Goal: Information Seeking & Learning: Learn about a topic

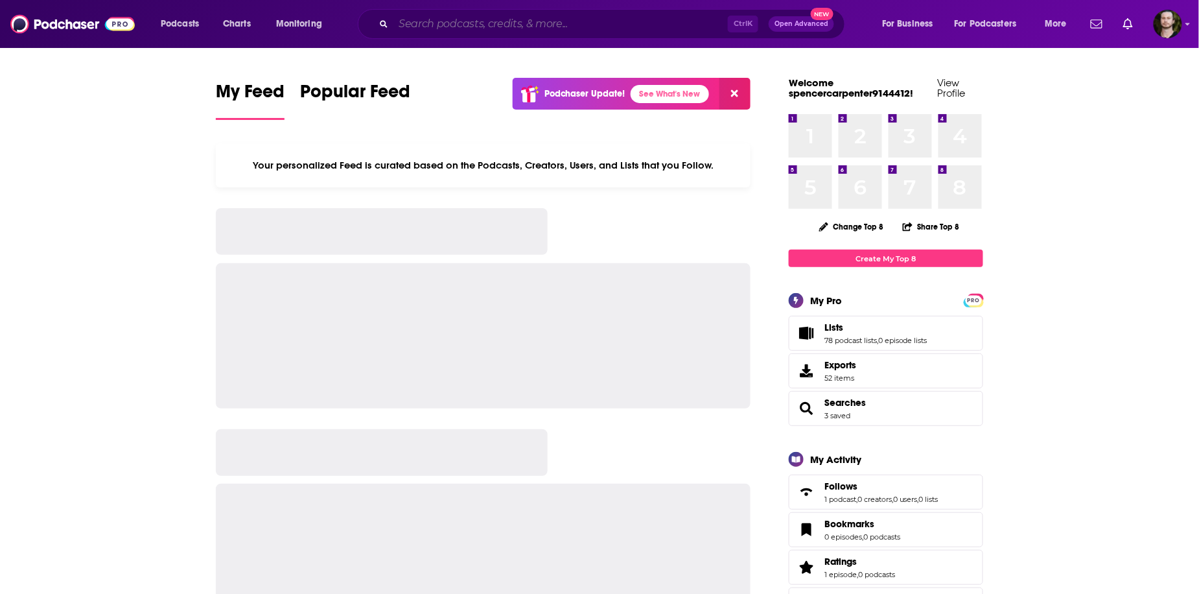
click at [677, 19] on input "Search podcasts, credits, & more..." at bounding box center [560, 24] width 334 height 21
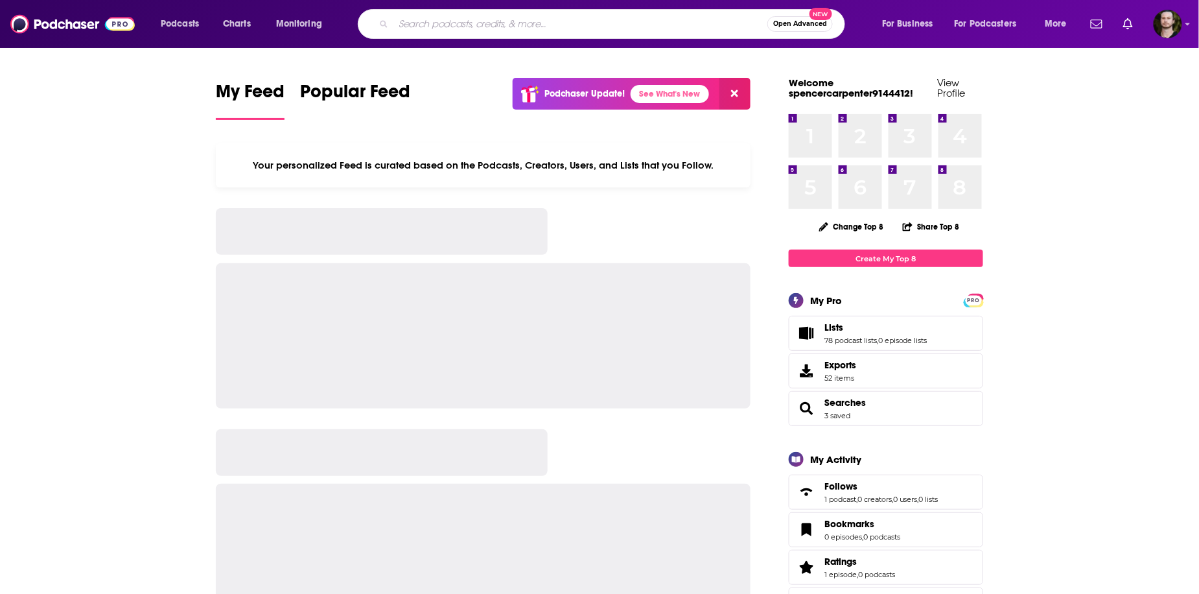
paste input "Building Families, Bridging Differences"
type input "Building Families, Bridging Differences"
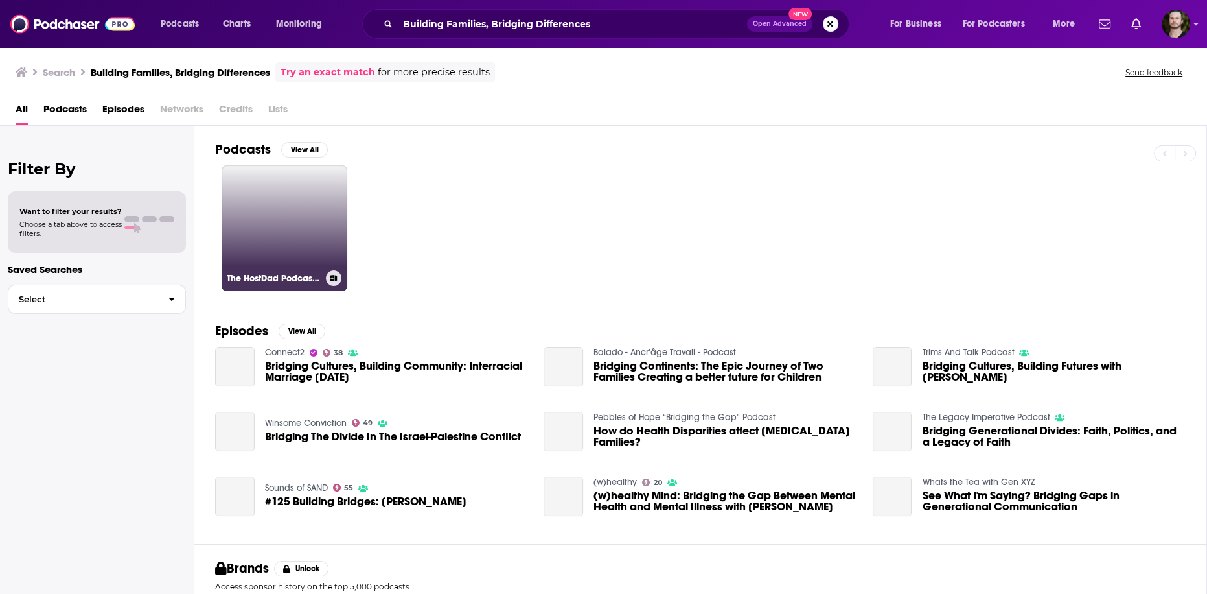
click at [307, 231] on link "The HostDad Podcast: Bridging Worlds, Building Families" at bounding box center [285, 228] width 126 height 126
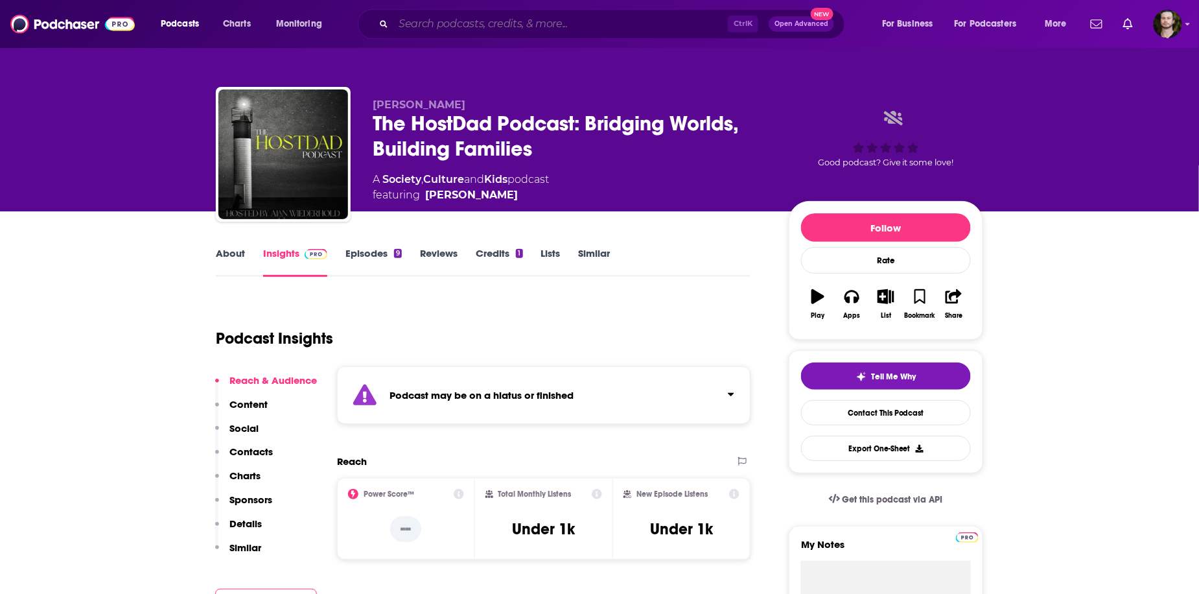
click at [470, 29] on input "Search podcasts, credits, & more..." at bounding box center [560, 24] width 334 height 21
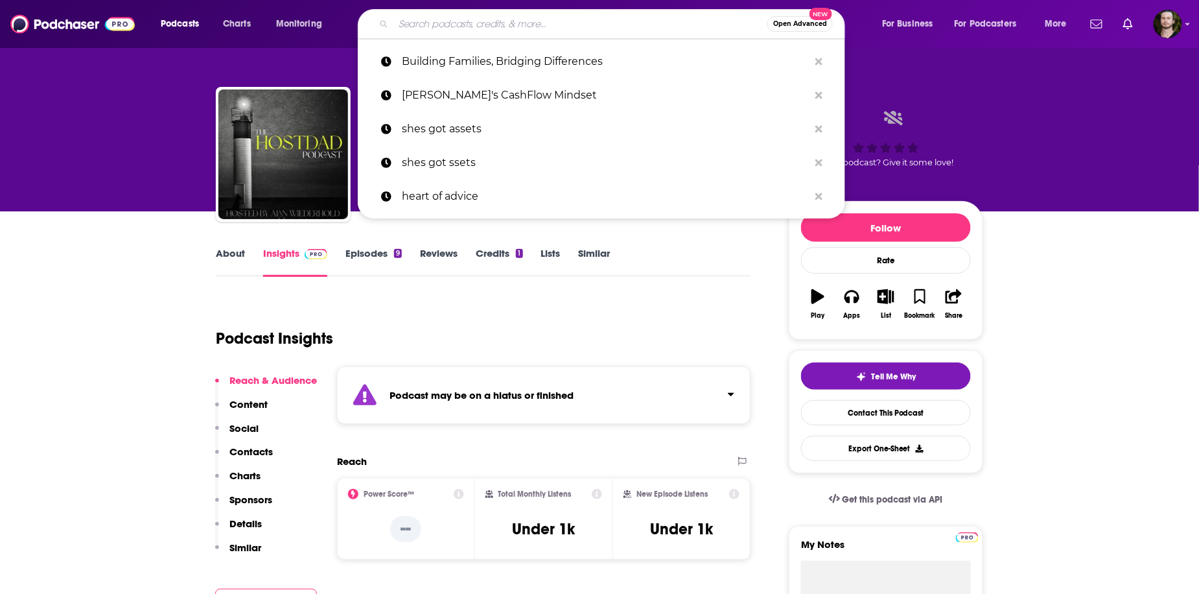
paste input "Building Families, Bridging Differences: A Family Law Journey"
type input "Building Families, Bridging Differences: A Family Law Journey"
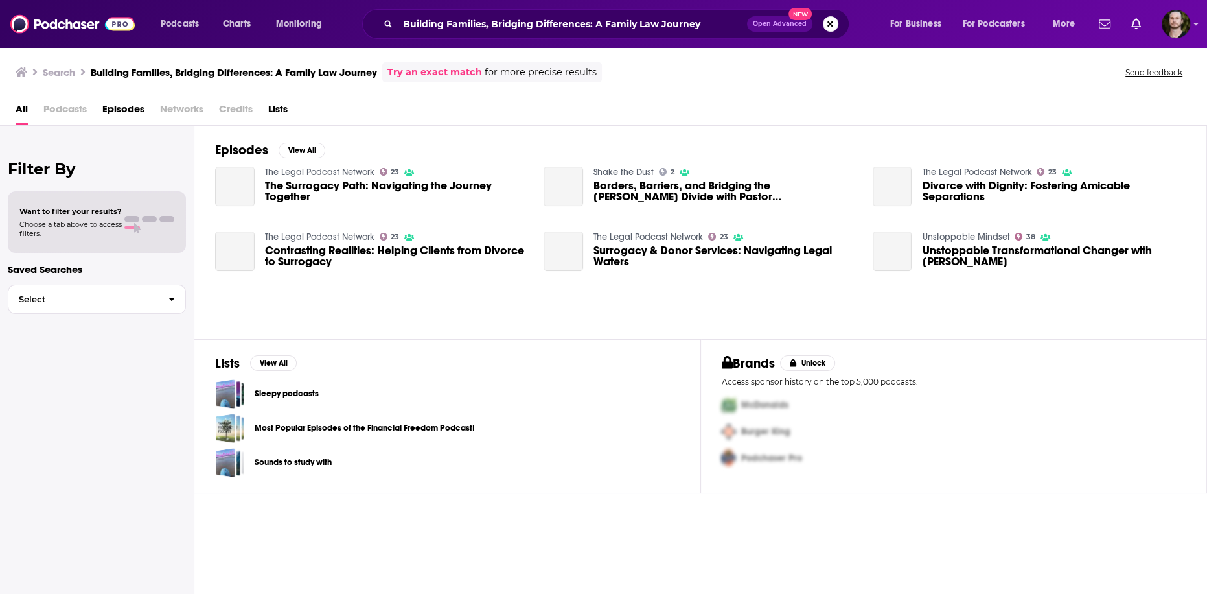
click at [55, 115] on span "Podcasts" at bounding box center [64, 111] width 43 height 27
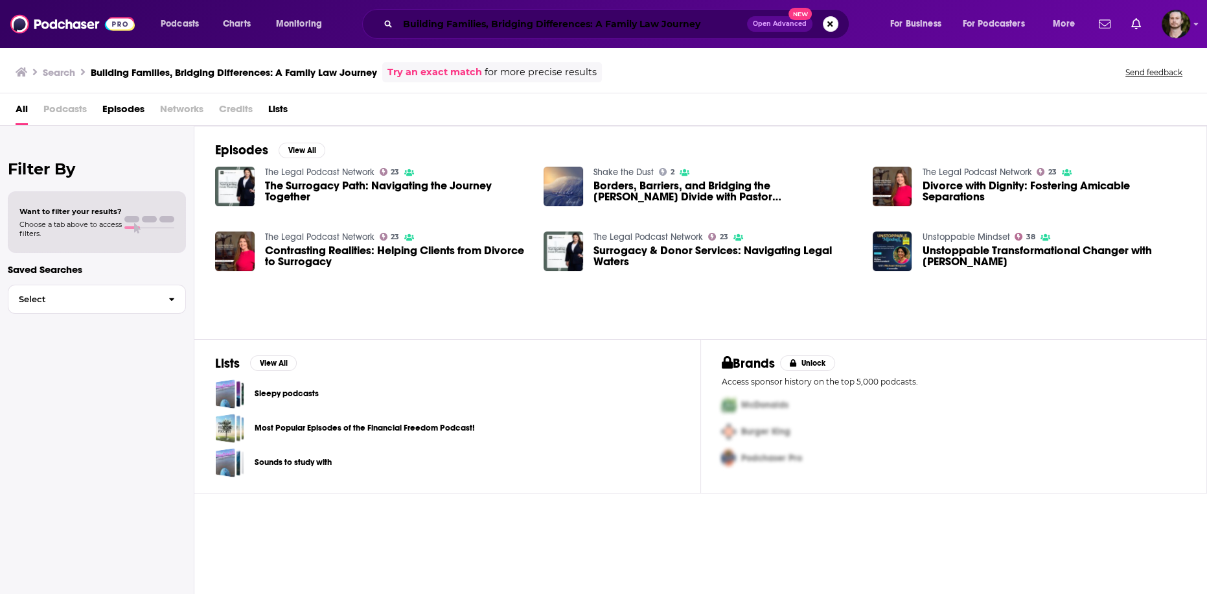
click at [500, 19] on input "Building Families, Bridging Differences: A Family Law Journey" at bounding box center [572, 24] width 349 height 21
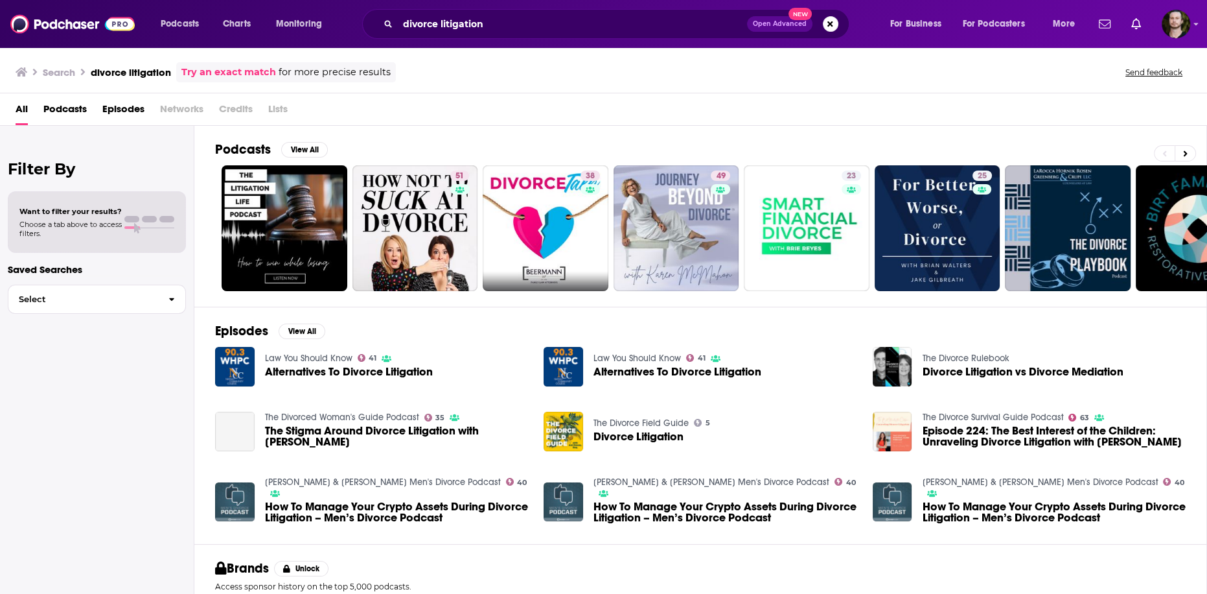
click at [65, 109] on span "Podcasts" at bounding box center [64, 111] width 43 height 27
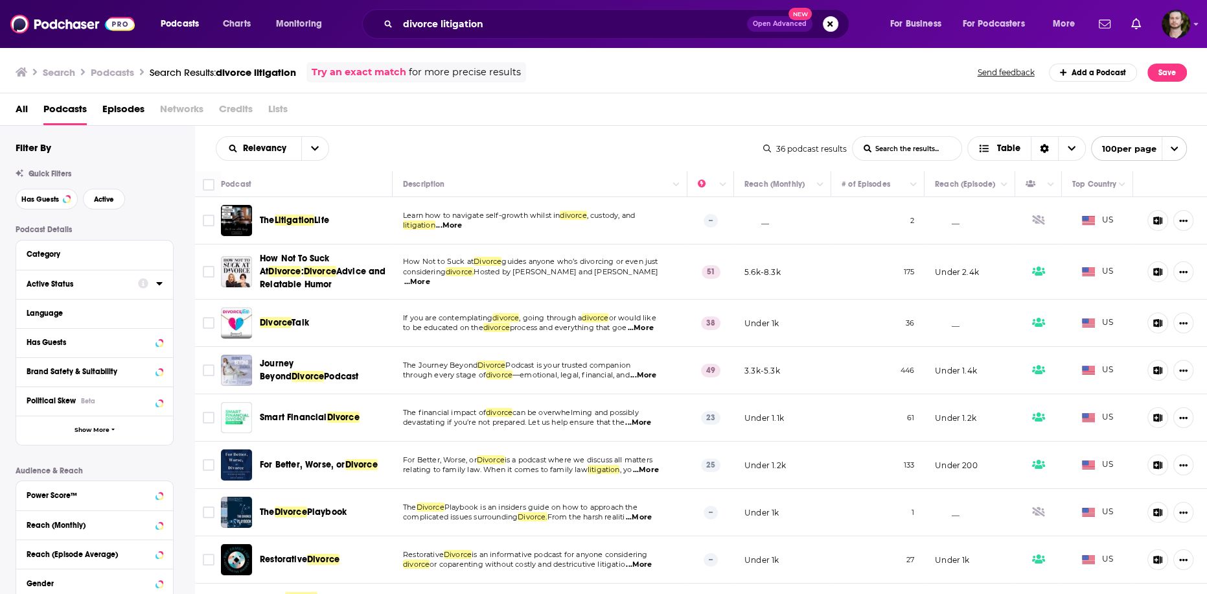
click at [157, 281] on icon at bounding box center [159, 283] width 6 height 10
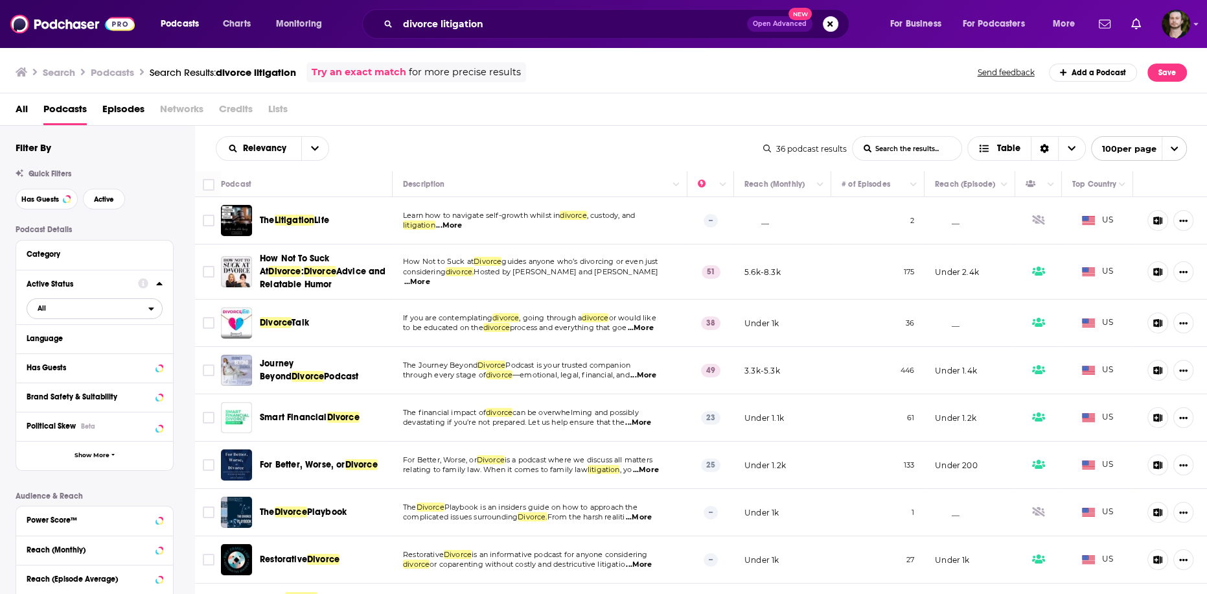
click at [69, 316] on span "All" at bounding box center [87, 307] width 121 height 17
click at [64, 349] on span "Active" at bounding box center [68, 350] width 71 height 7
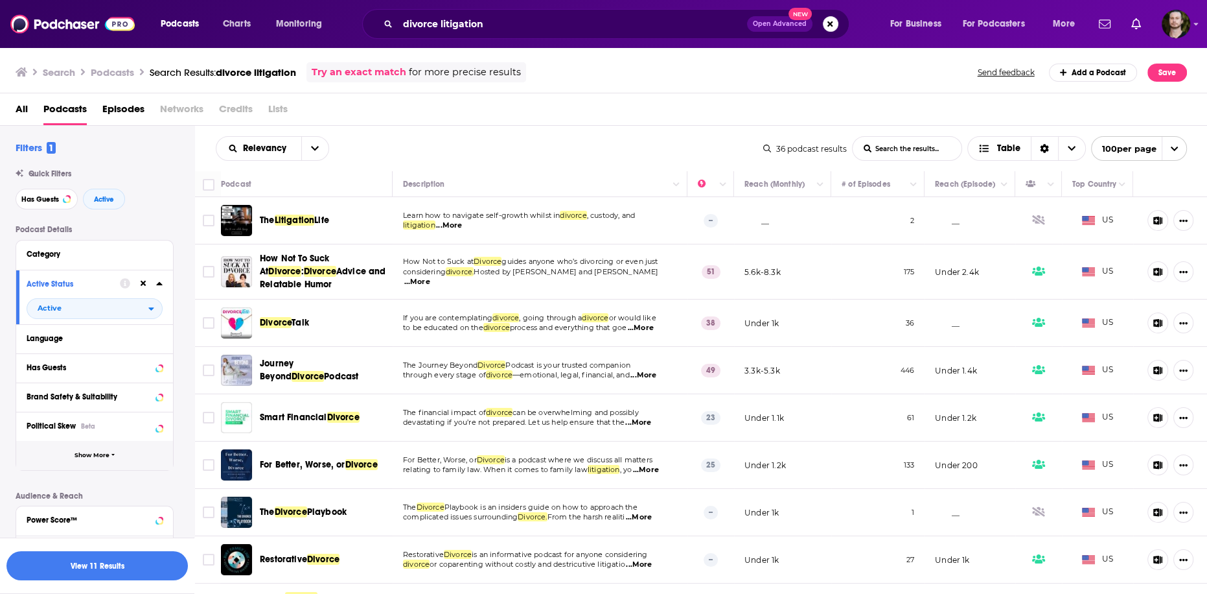
click at [91, 456] on span "Show More" at bounding box center [92, 455] width 35 height 7
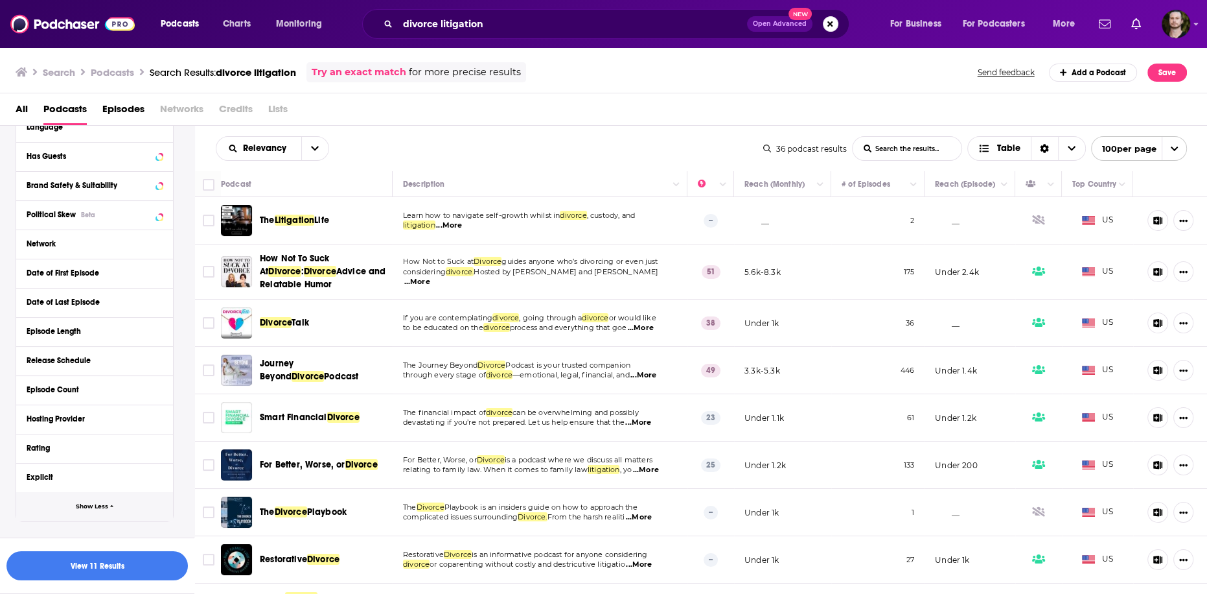
scroll to position [156, 0]
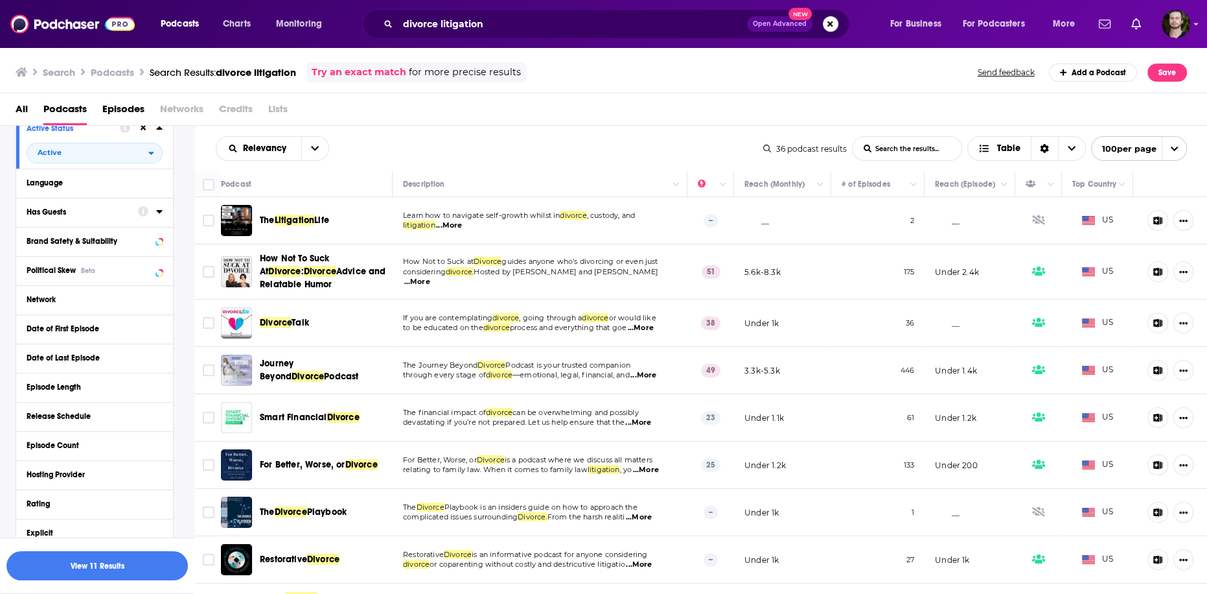
click at [162, 213] on icon at bounding box center [159, 211] width 6 height 10
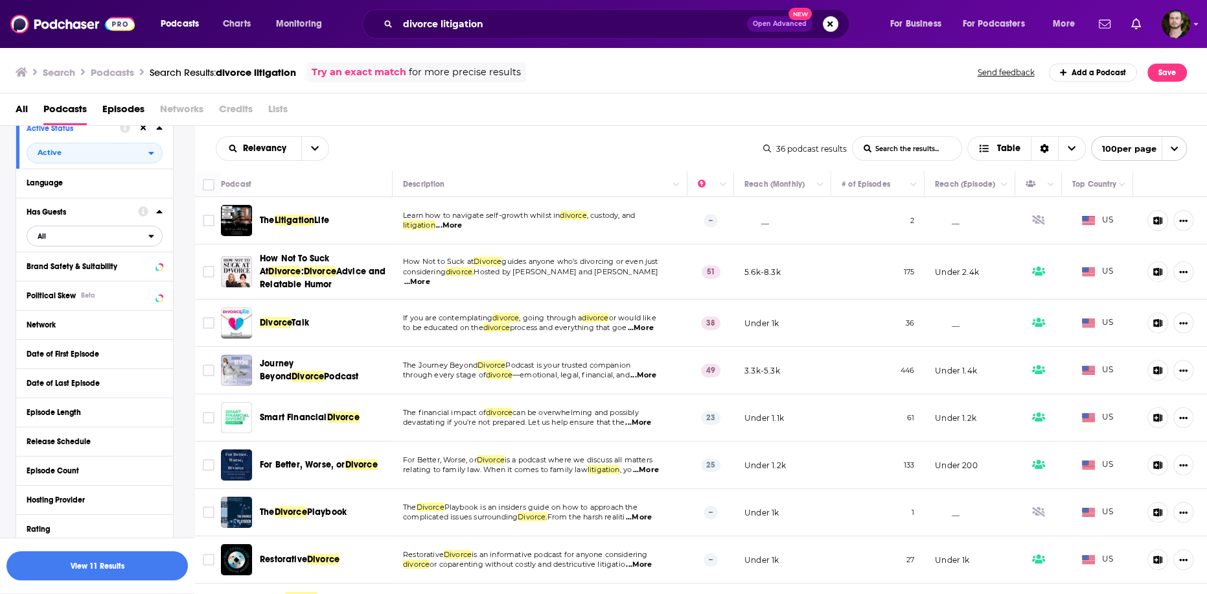
click at [152, 235] on icon "open menu" at bounding box center [151, 235] width 6 height 9
drag, startPoint x: 97, startPoint y: 279, endPoint x: 131, endPoint y: 344, distance: 73.3
click at [97, 279] on span "Has guests" at bounding box center [72, 278] width 78 height 7
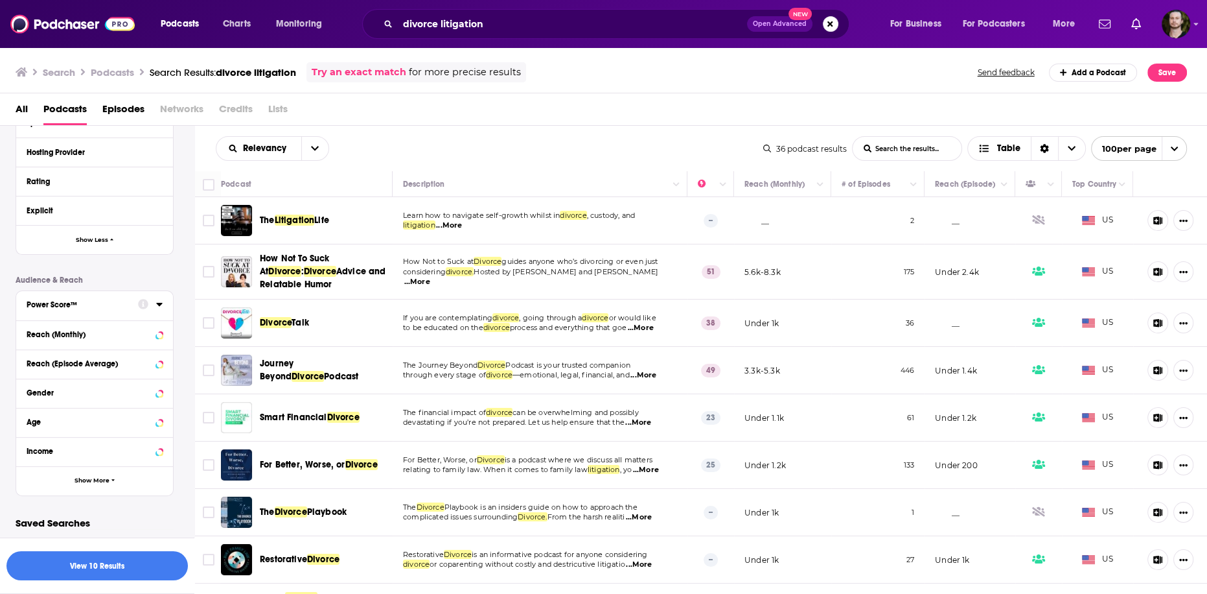
scroll to position [504, 0]
click at [94, 485] on button "Show More" at bounding box center [94, 480] width 157 height 29
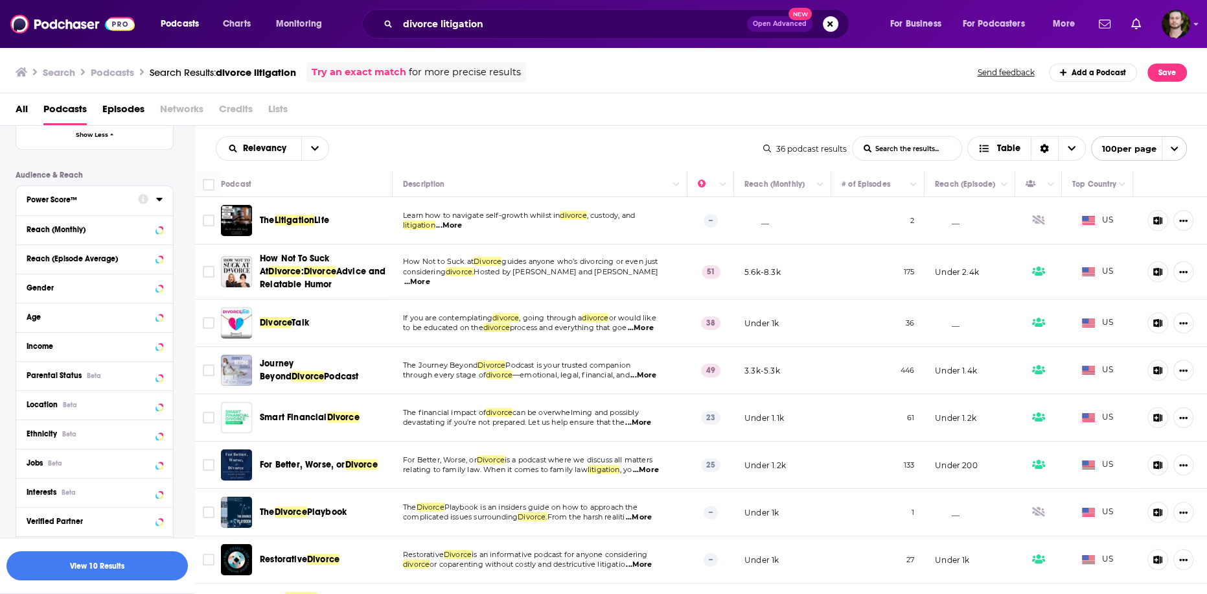
scroll to position [660, 0]
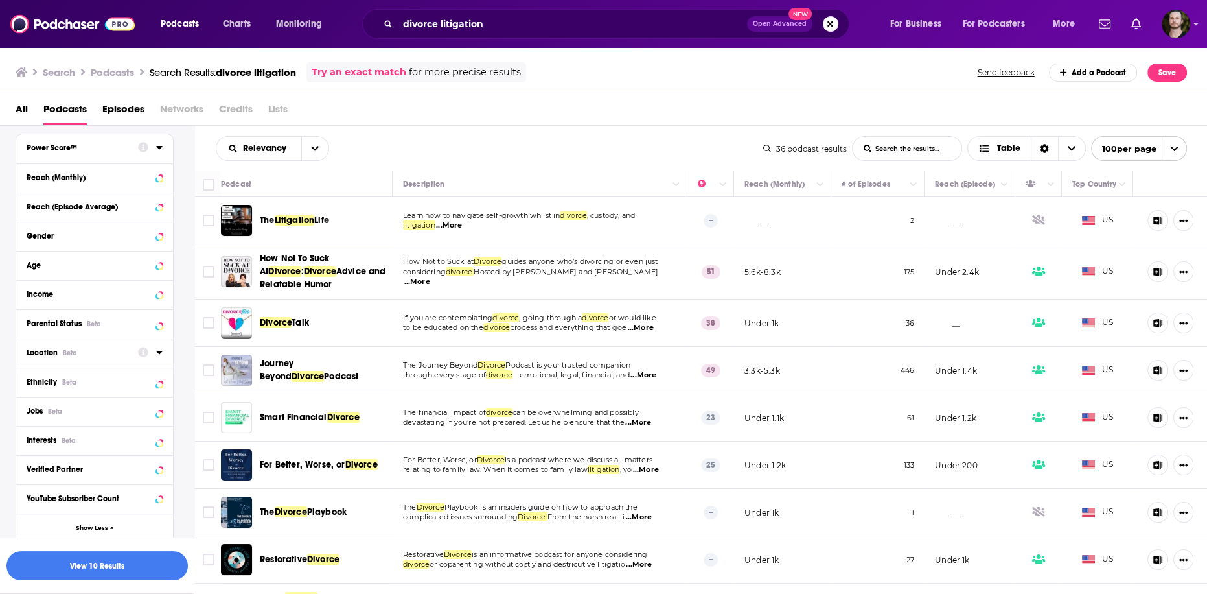
click at [159, 356] on icon at bounding box center [159, 352] width 6 height 10
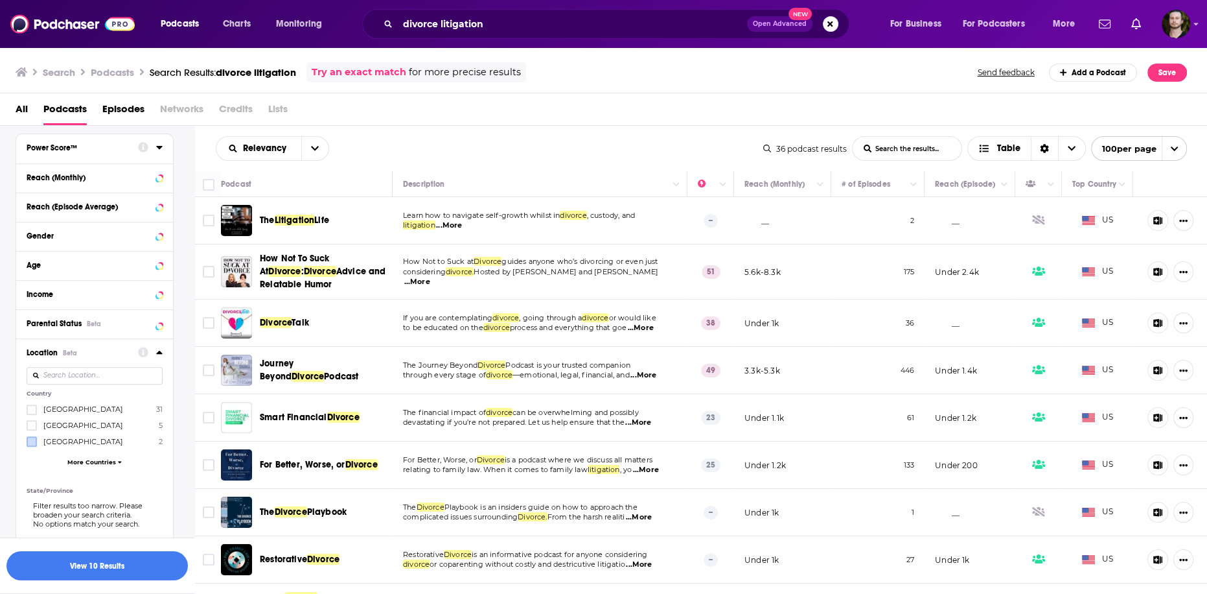
drag, startPoint x: 27, startPoint y: 411, endPoint x: 36, endPoint y: 439, distance: 29.1
click at [27, 410] on label at bounding box center [32, 409] width 10 height 10
click at [108, 567] on button "View 10 Results" at bounding box center [96, 565] width 181 height 29
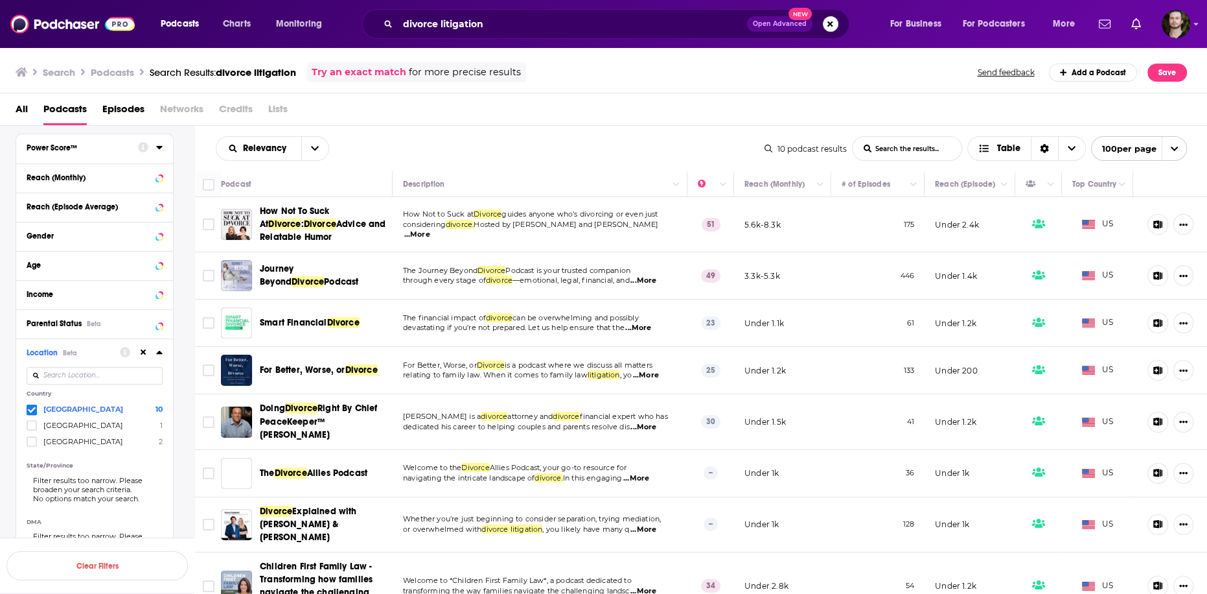
click at [485, 130] on div "Relevancy List Search Input Search the results... Table 10 podcast results List…" at bounding box center [701, 148] width 1013 height 45
click at [430, 229] on span "...More" at bounding box center [417, 234] width 26 height 10
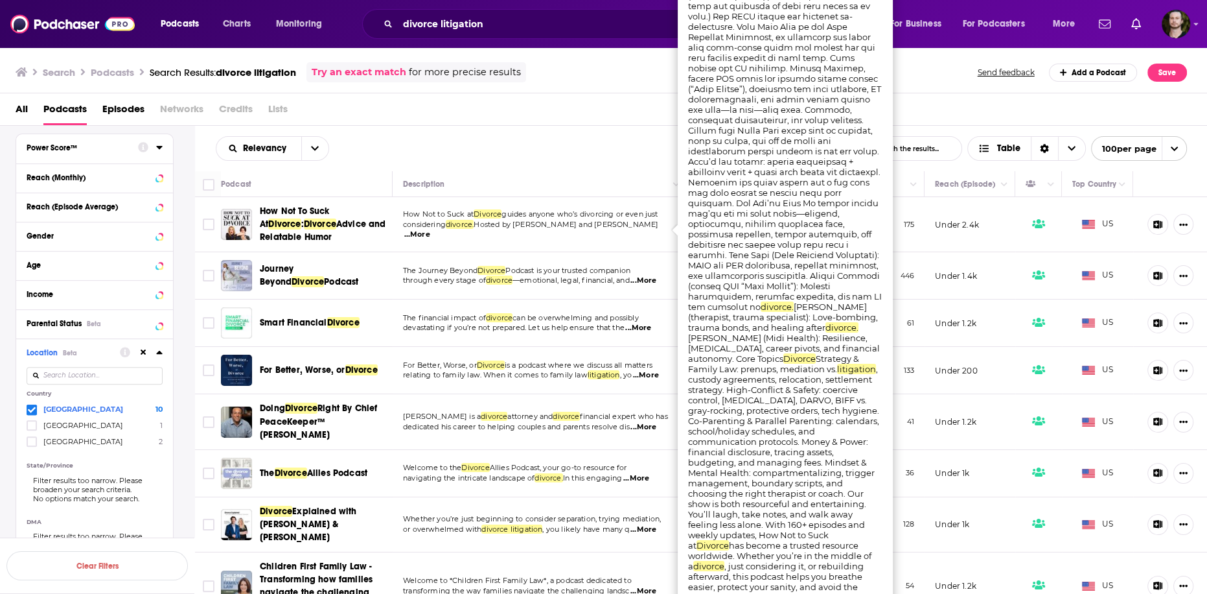
click at [430, 229] on span "...More" at bounding box center [417, 234] width 26 height 10
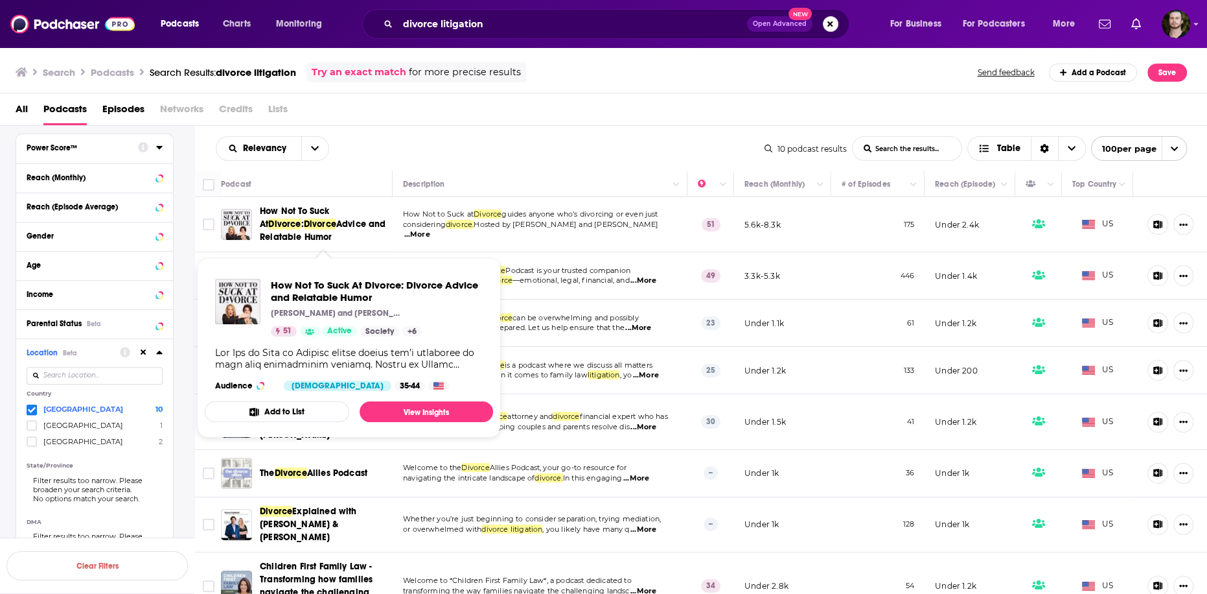
drag, startPoint x: 255, startPoint y: 204, endPoint x: 289, endPoint y: 235, distance: 45.4
click at [289, 235] on td "How Not To Suck At Divorce : Divorce Advice and Relatable Humor" at bounding box center [307, 224] width 172 height 55
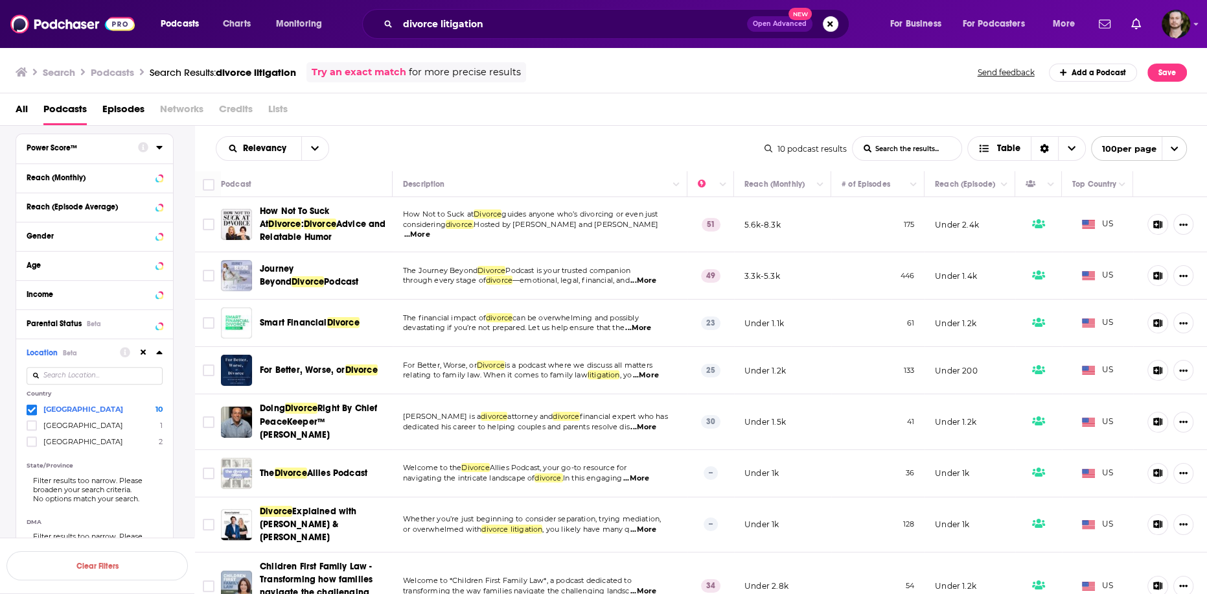
copy span "How Not To Suck At Divorce : Divorce Advice and Relatable Humor"
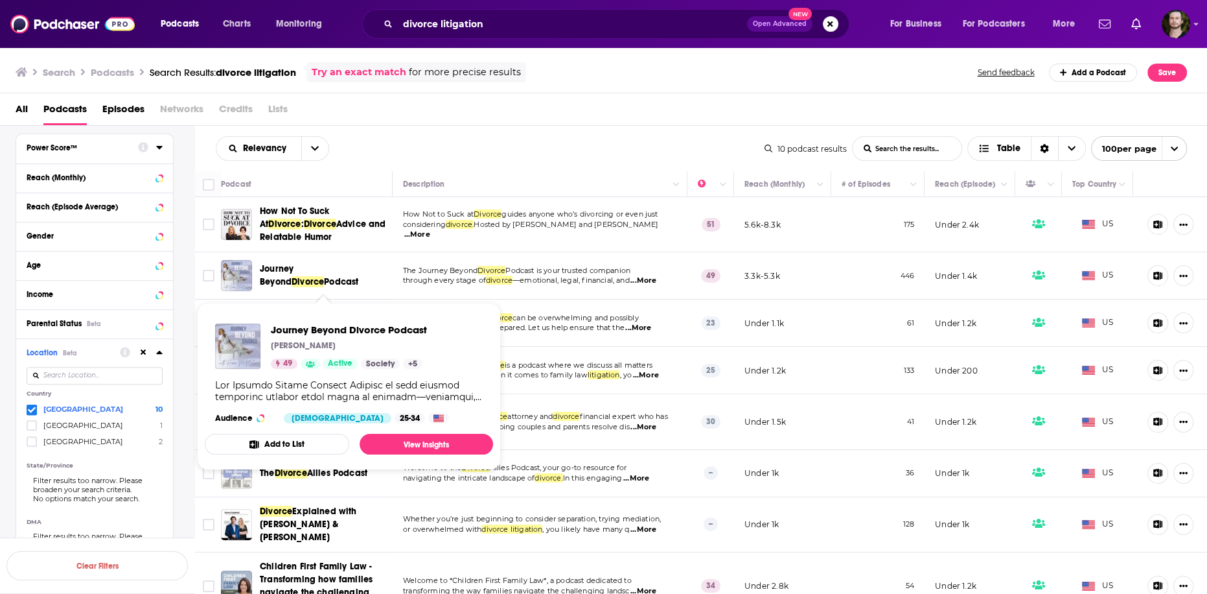
drag, startPoint x: 265, startPoint y: 269, endPoint x: 296, endPoint y: 286, distance: 35.4
click at [296, 286] on div "Journey Beyond Divorce Podcast" at bounding box center [308, 275] width 174 height 31
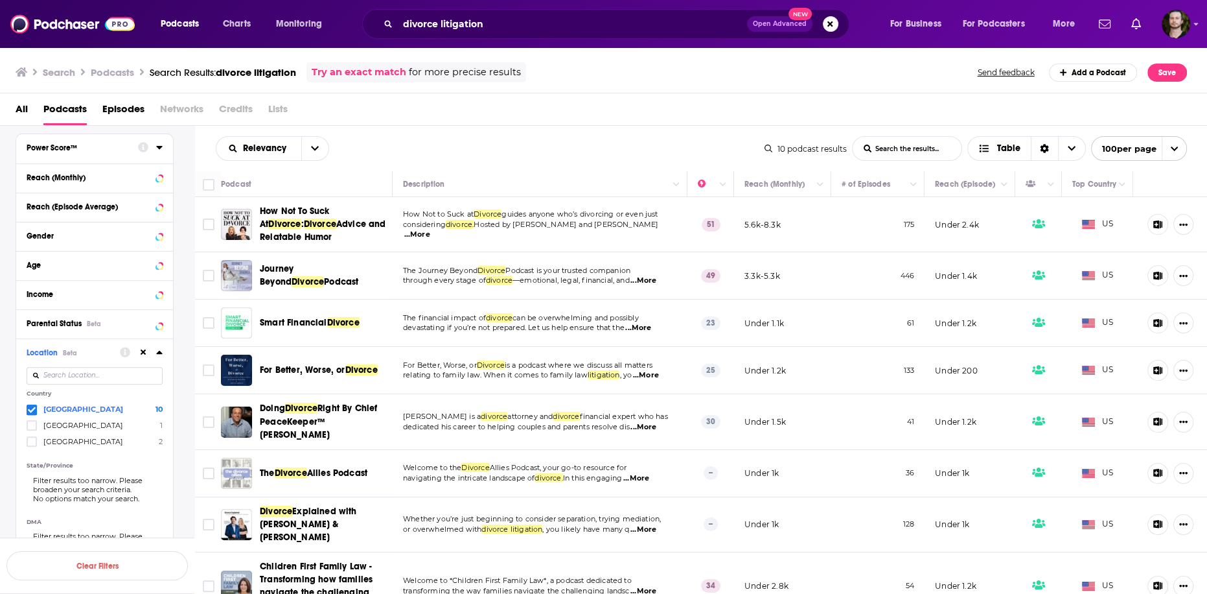
copy span "Journey Beyond Divorce Podcast"
drag, startPoint x: 257, startPoint y: 321, endPoint x: 376, endPoint y: 327, distance: 119.4
click at [376, 327] on div "Smart Financial Divorce" at bounding box center [308, 322] width 174 height 31
copy span "Smart Financial Divorce"
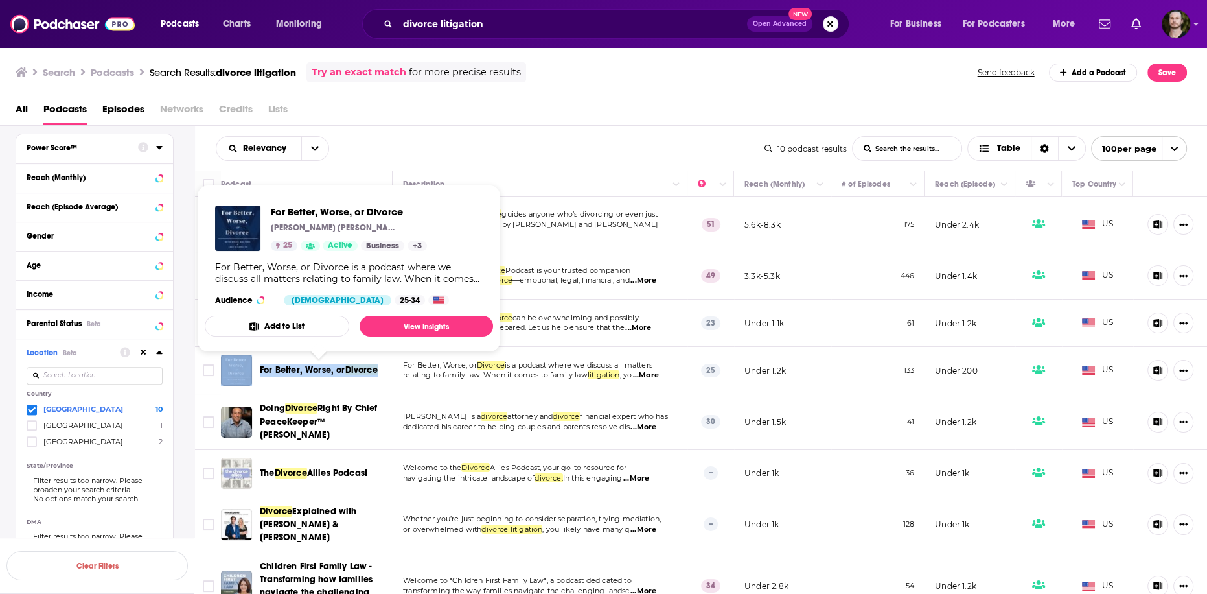
drag, startPoint x: 255, startPoint y: 368, endPoint x: 377, endPoint y: 371, distance: 121.9
click at [377, 371] on div "For Better, Worse, or Divorce" at bounding box center [308, 369] width 174 height 31
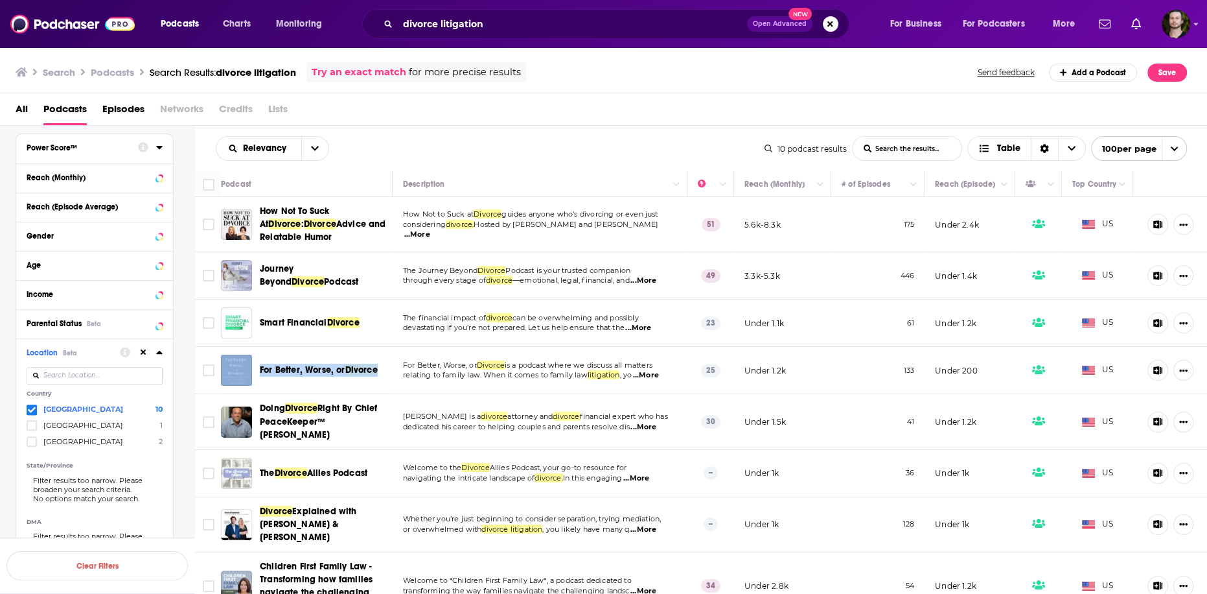
copy div "For Better, Worse, or Divorce"
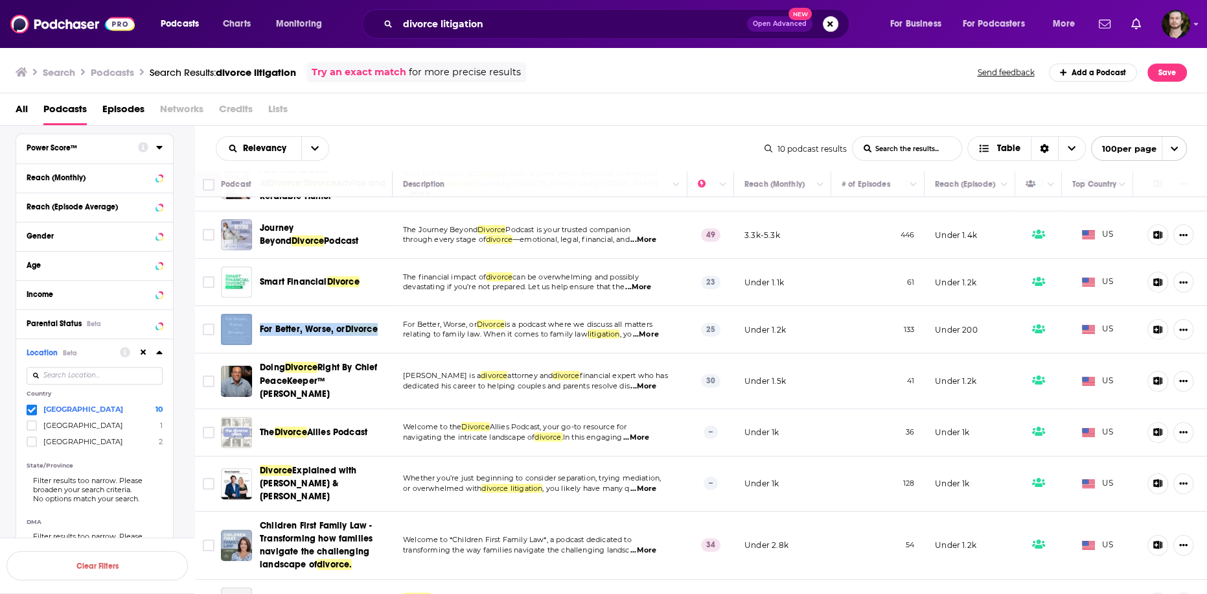
scroll to position [102, 0]
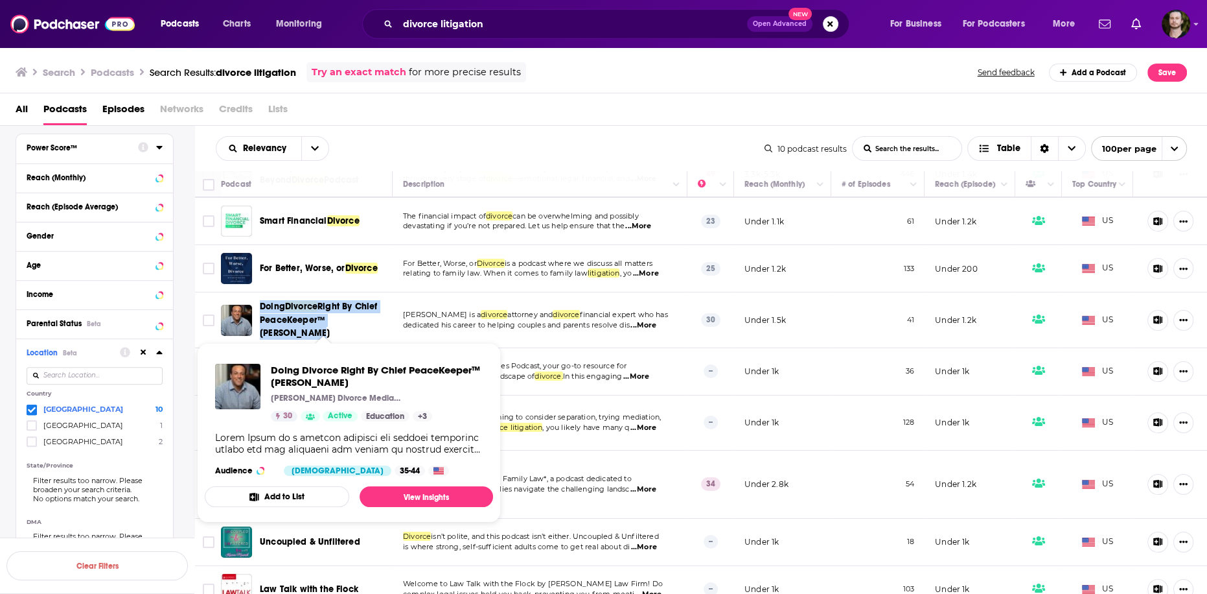
drag, startPoint x: 257, startPoint y: 308, endPoint x: 372, endPoint y: 329, distance: 116.6
click at [372, 329] on div "Doing Divorce Right By Chief PeaceKeeper™ [PERSON_NAME]" at bounding box center [308, 319] width 174 height 39
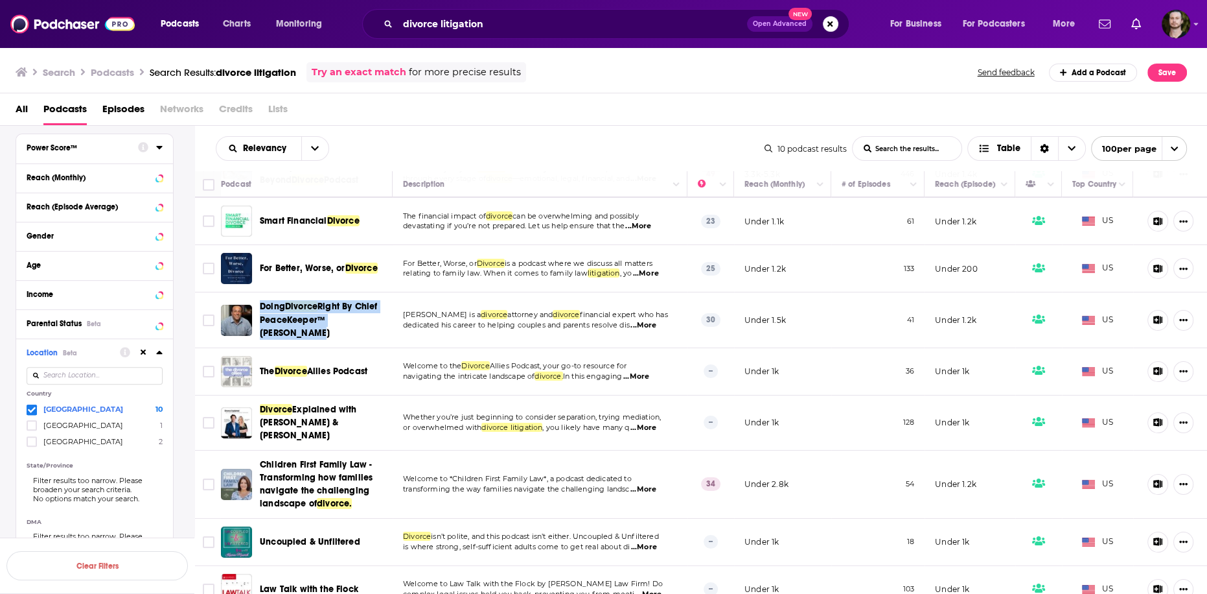
copy span "Doing Divorce Right By Chief PeaceKeeper™ [PERSON_NAME]"
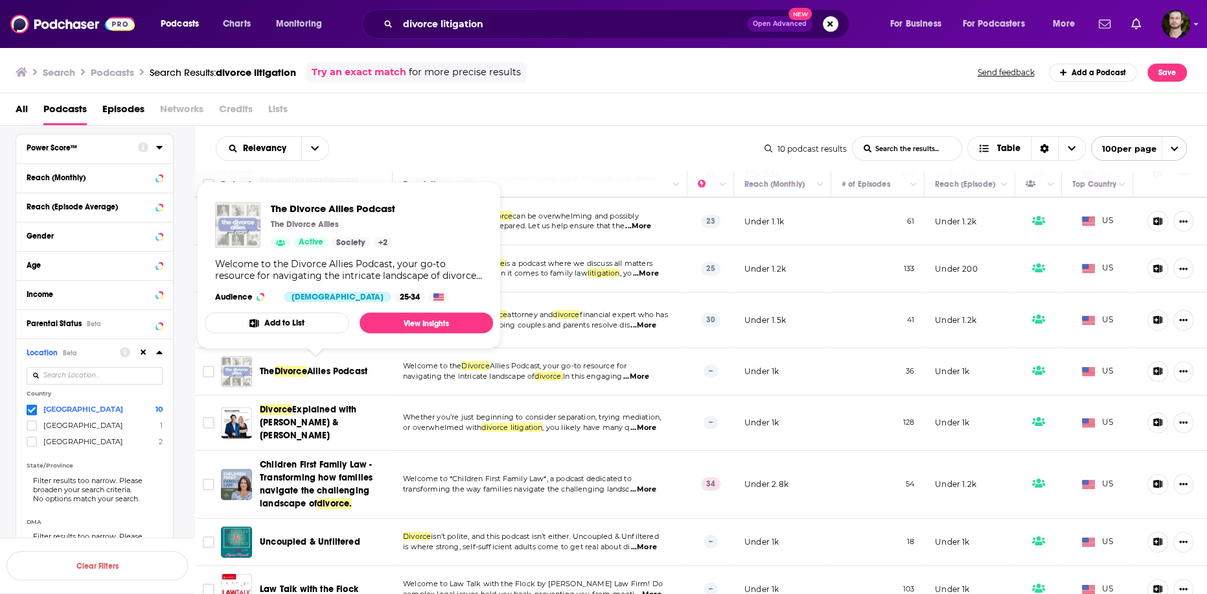
drag, startPoint x: 259, startPoint y: 363, endPoint x: 382, endPoint y: 366, distance: 123.8
click at [382, 366] on div "The Divorce Allies Podcast" at bounding box center [308, 371] width 174 height 31
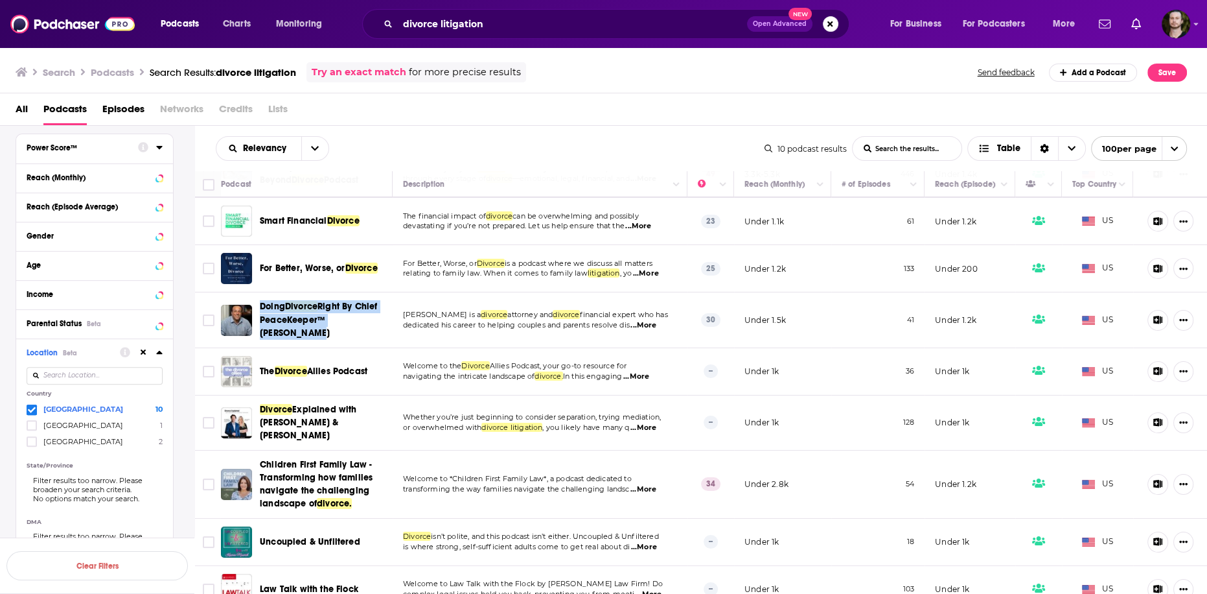
copy span "The Divorce Allies Podcast"
click at [387, 395] on td "Divorce Explained with [PERSON_NAME] & [PERSON_NAME]" at bounding box center [307, 422] width 172 height 55
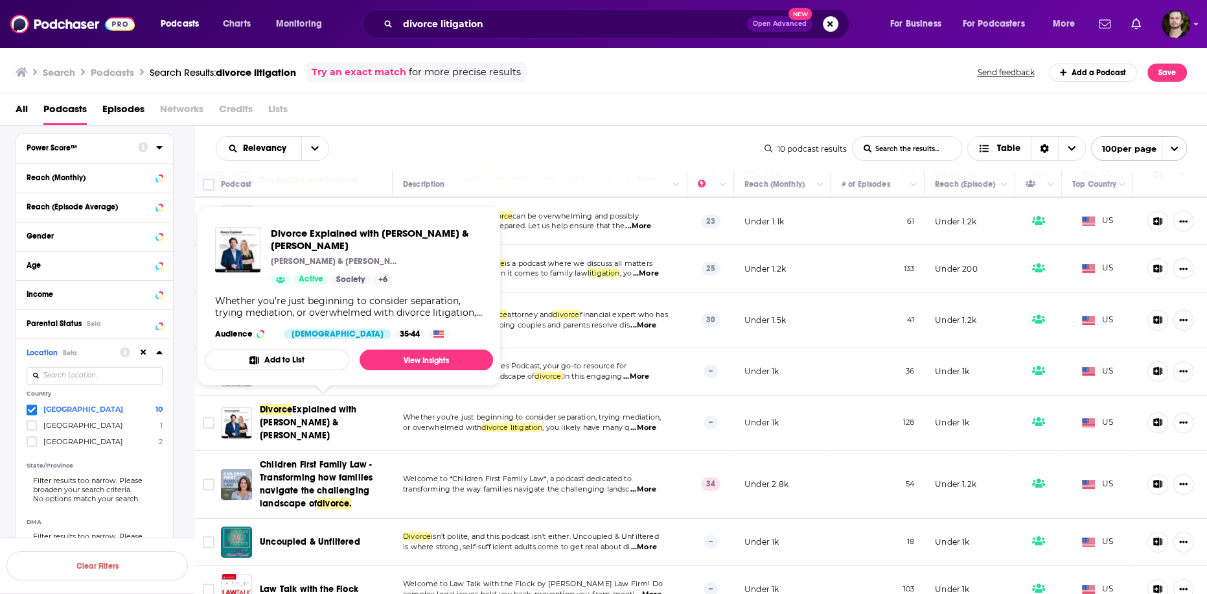
drag, startPoint x: 254, startPoint y: 400, endPoint x: 377, endPoint y: 420, distance: 124.7
click at [377, 420] on div "Divorce Explained with [PERSON_NAME] & [PERSON_NAME]" at bounding box center [308, 422] width 174 height 39
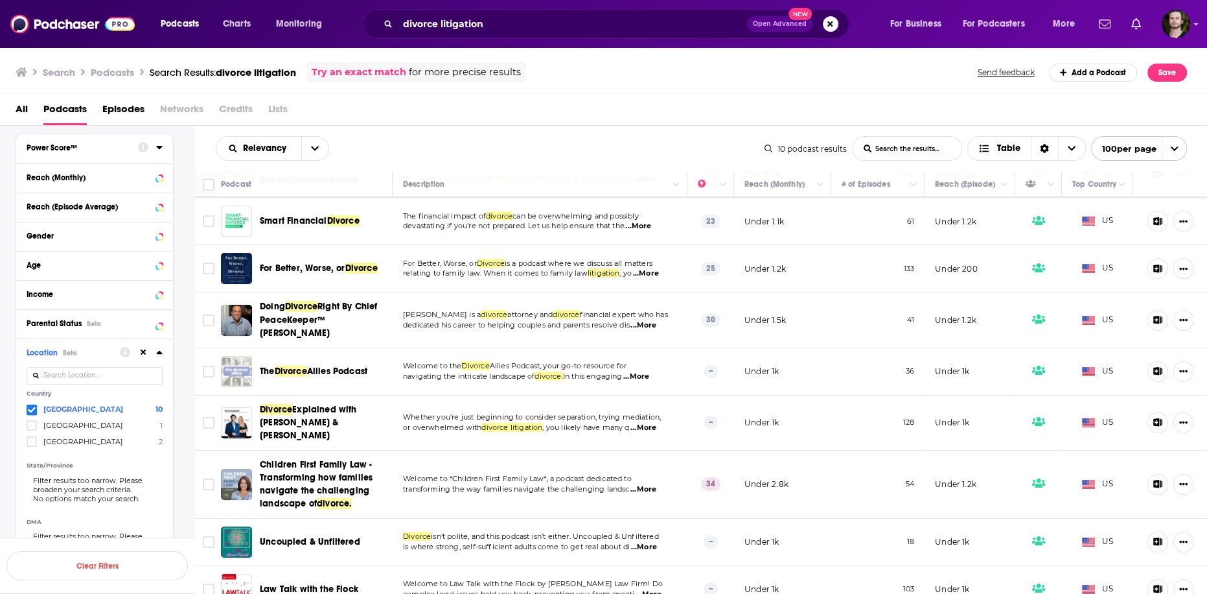
copy div "Divorce Explained with [PERSON_NAME] & [PERSON_NAME]"
click at [659, 484] on p "transforming the way families navigate the challenging landsc ...More" at bounding box center [539, 489] width 273 height 10
click at [651, 484] on span "...More" at bounding box center [644, 489] width 26 height 10
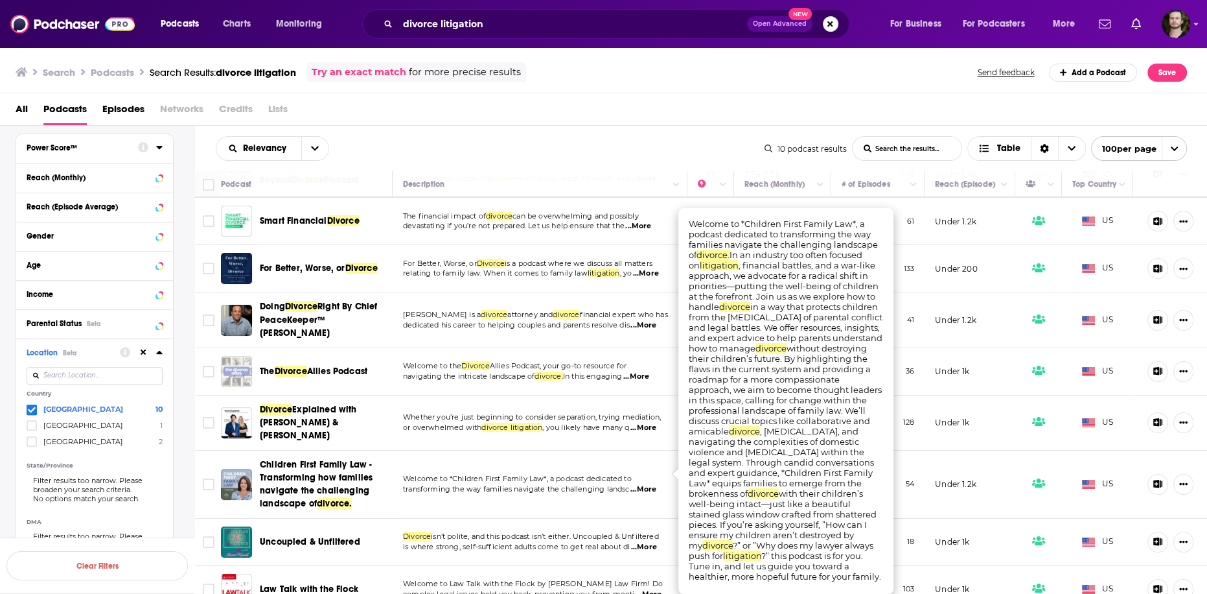
click at [651, 484] on span "...More" at bounding box center [644, 489] width 26 height 10
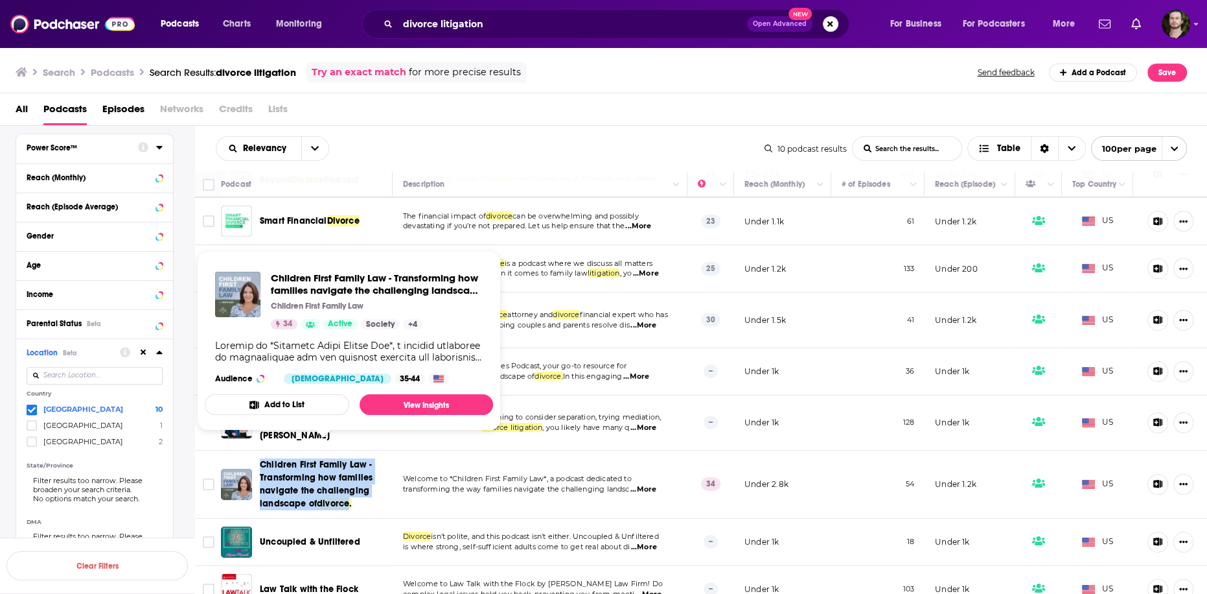
drag, startPoint x: 257, startPoint y: 445, endPoint x: 349, endPoint y: 493, distance: 103.2
click at [349, 493] on div "Children First Family Law - Transforming how families navigate the challenging …" at bounding box center [308, 484] width 174 height 52
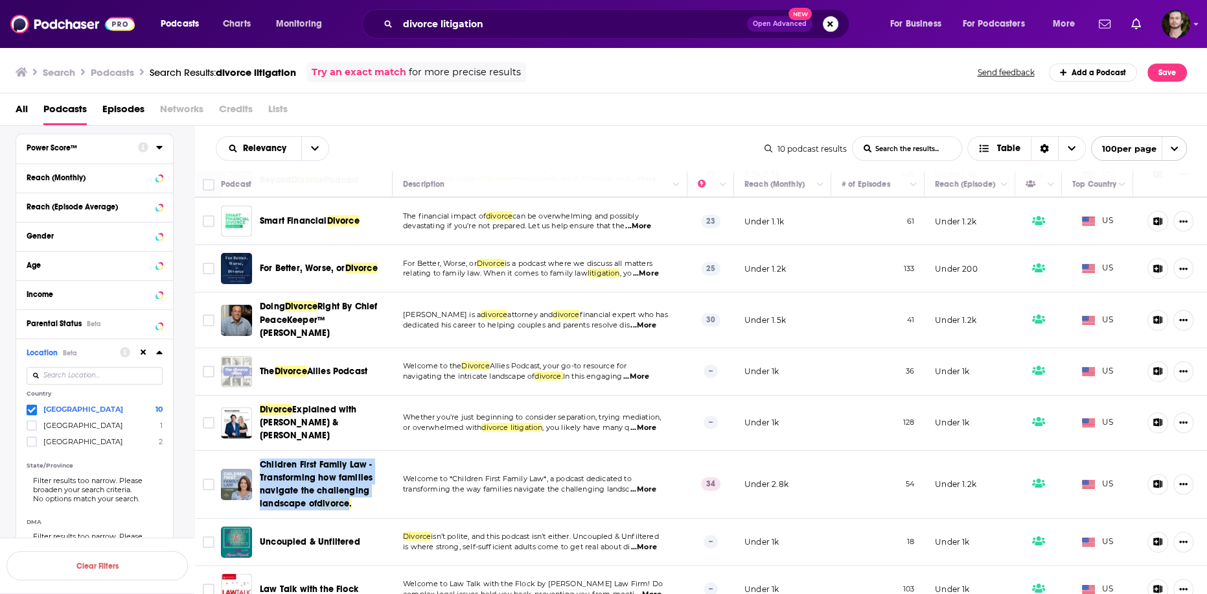
copy span "Children First Family Law - Transforming how families navigate the challenging …"
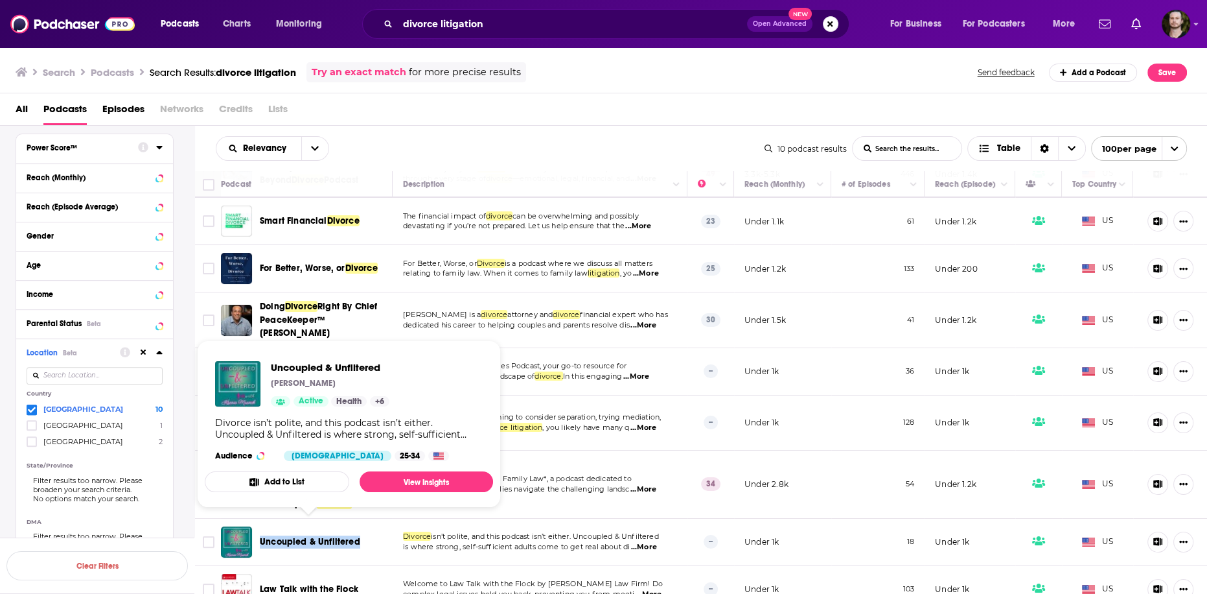
drag, startPoint x: 255, startPoint y: 527, endPoint x: 362, endPoint y: 519, distance: 107.2
click at [362, 526] on div "Uncoupled & Unfiltered" at bounding box center [308, 541] width 174 height 31
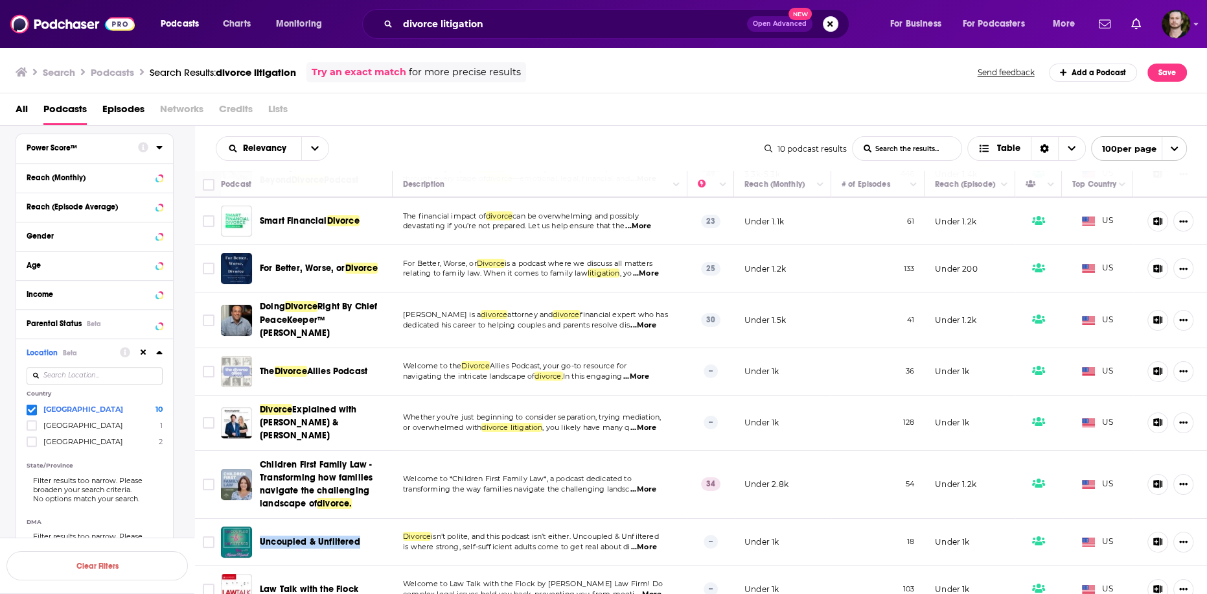
copy span "Uncoupled & Unfiltered"
drag, startPoint x: 290, startPoint y: 572, endPoint x: 421, endPoint y: 143, distance: 447.7
click at [422, 143] on div "Relevancy List Search Input Search the results... Table" at bounding box center [490, 148] width 549 height 25
drag, startPoint x: 257, startPoint y: 575, endPoint x: 379, endPoint y: 574, distance: 122.5
click at [379, 574] on div "Law Talk with the Flock" at bounding box center [308, 588] width 174 height 31
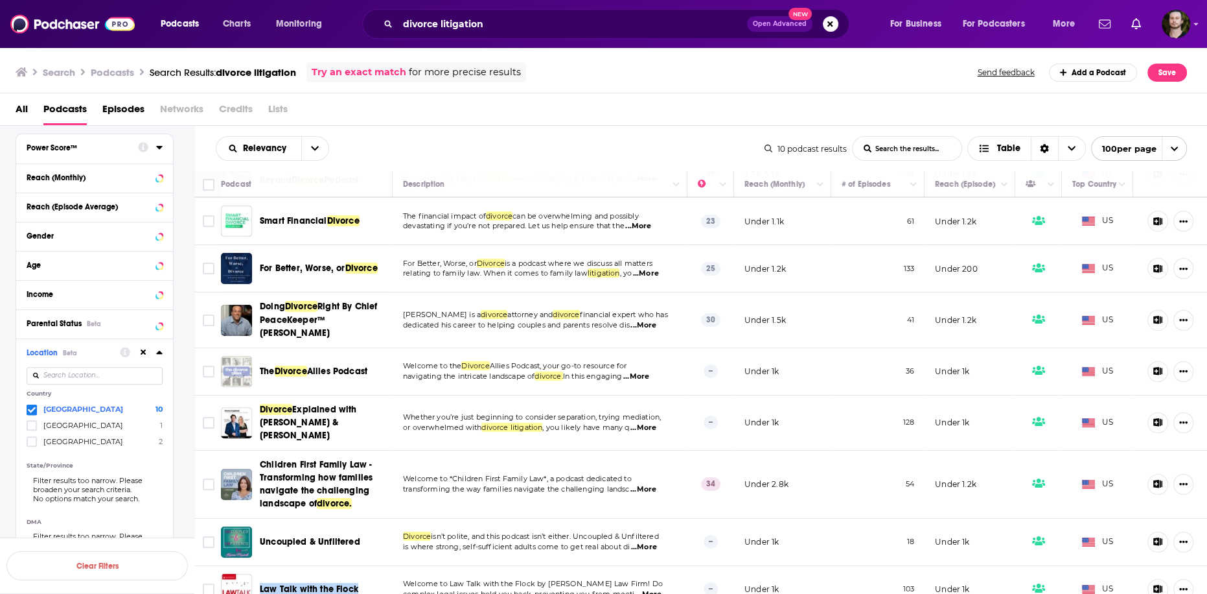
copy span "Law Talk with the Flock"
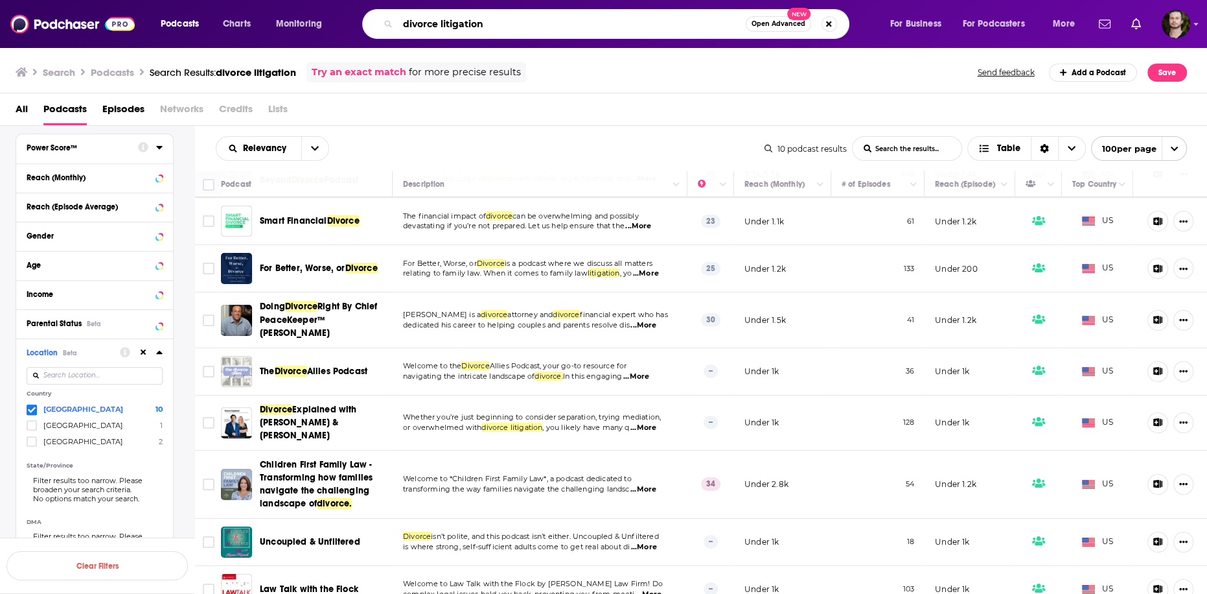
drag, startPoint x: 439, startPoint y: 20, endPoint x: 659, endPoint y: 21, distance: 219.7
click at [659, 21] on input "divorce litigation" at bounding box center [572, 24] width 348 height 21
type input "divorce mediation"
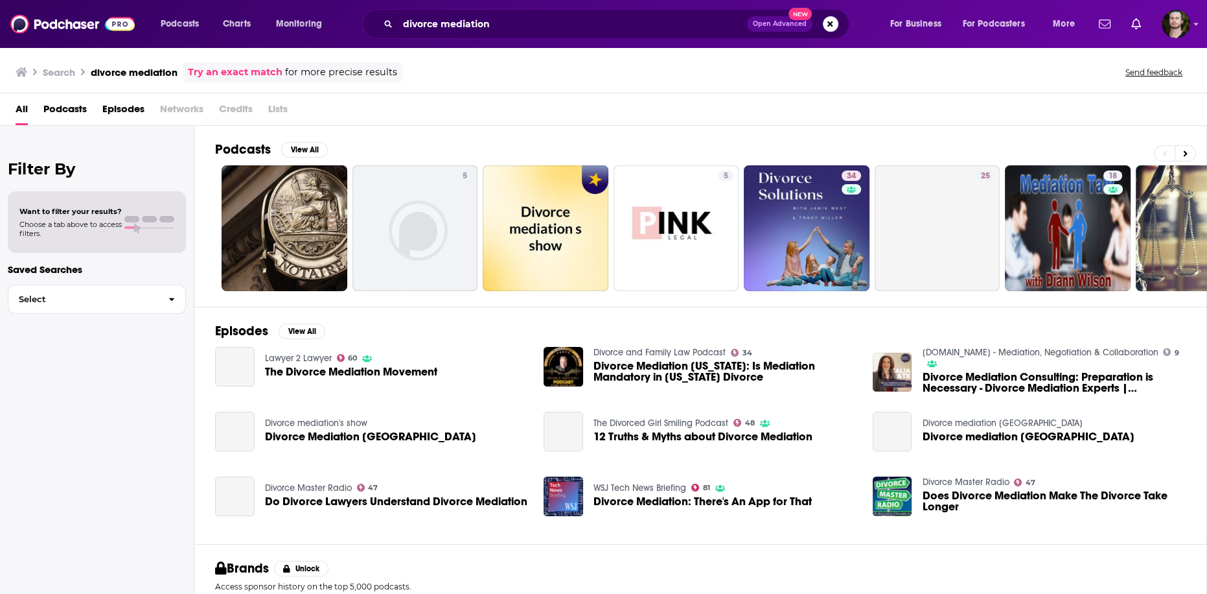
click at [63, 117] on span "Podcasts" at bounding box center [64, 111] width 43 height 27
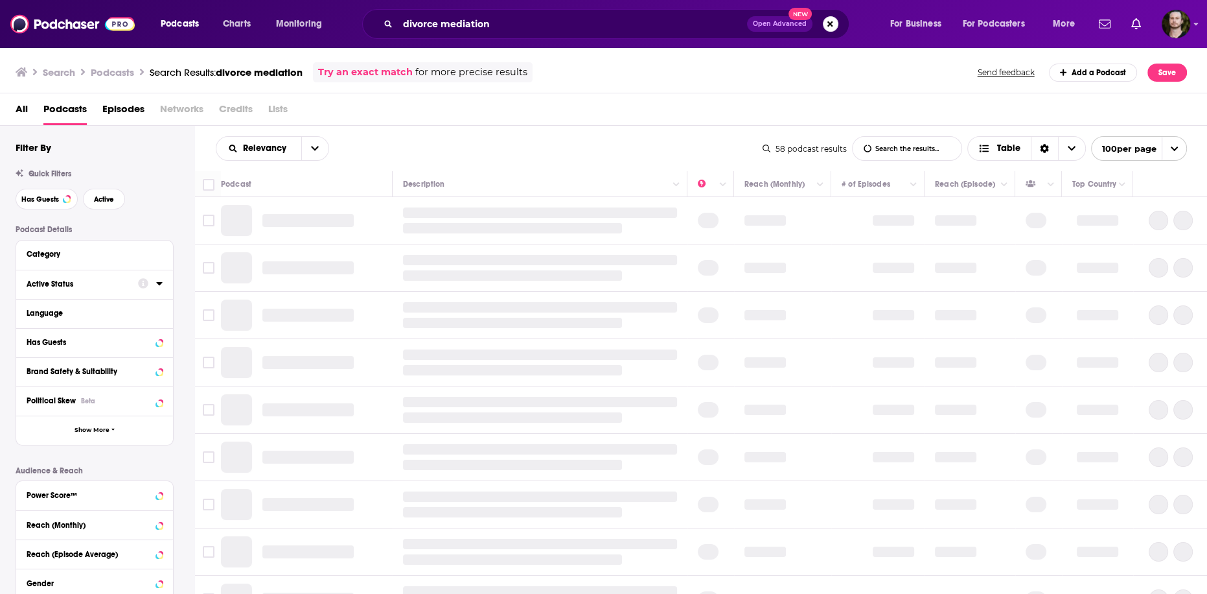
click at [162, 287] on icon at bounding box center [159, 283] width 6 height 10
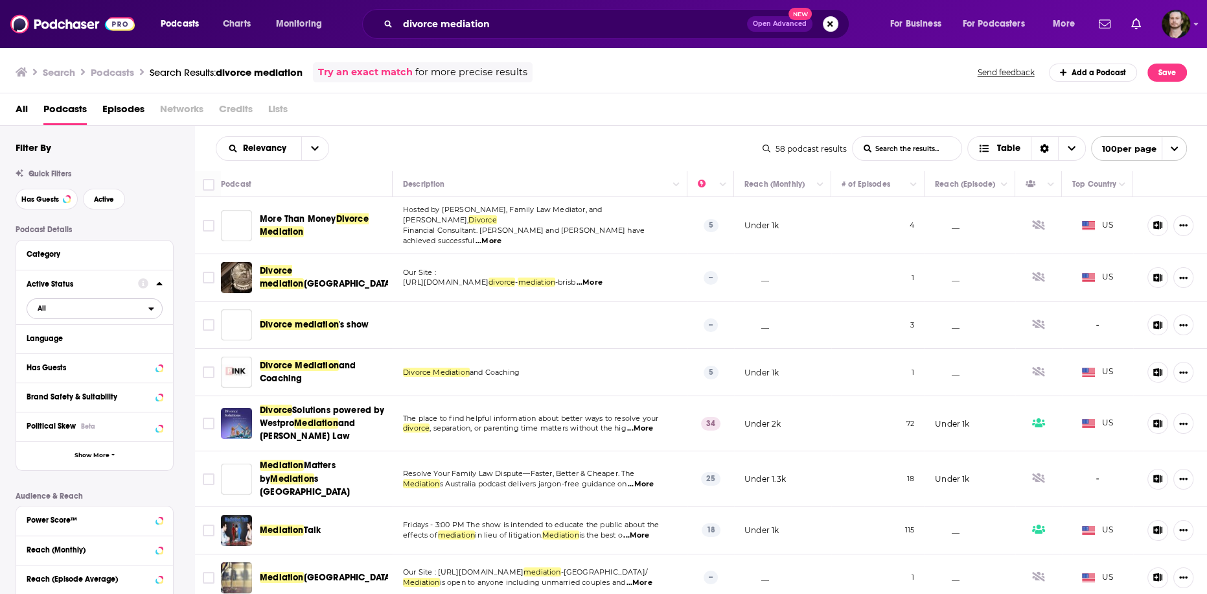
click at [152, 308] on icon "open menu" at bounding box center [151, 308] width 5 height 3
click at [108, 353] on span "17" at bounding box center [133, 350] width 58 height 7
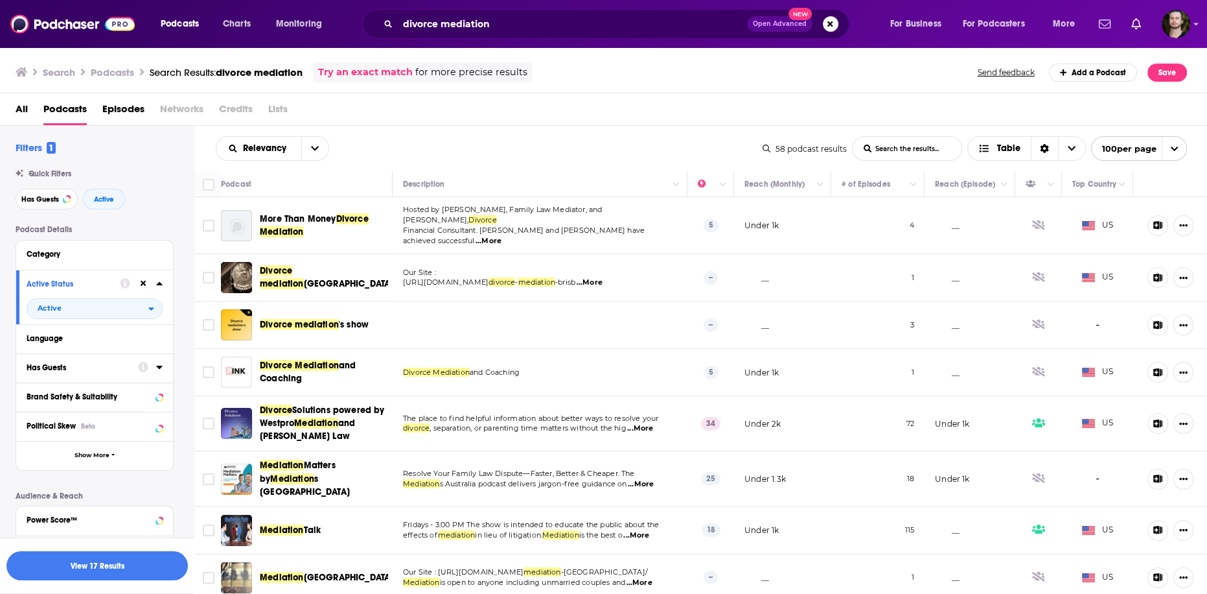
click at [161, 369] on icon at bounding box center [159, 367] width 6 height 10
click at [144, 399] on span "All" at bounding box center [87, 391] width 121 height 17
click at [119, 436] on span "24" at bounding box center [136, 433] width 51 height 7
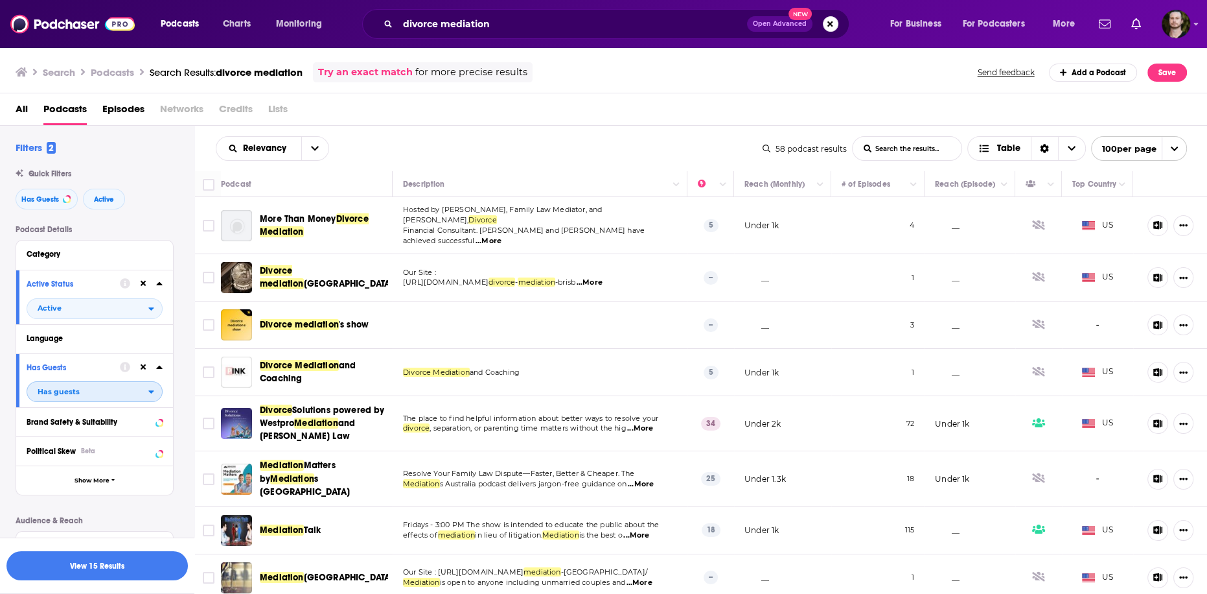
scroll to position [242, 0]
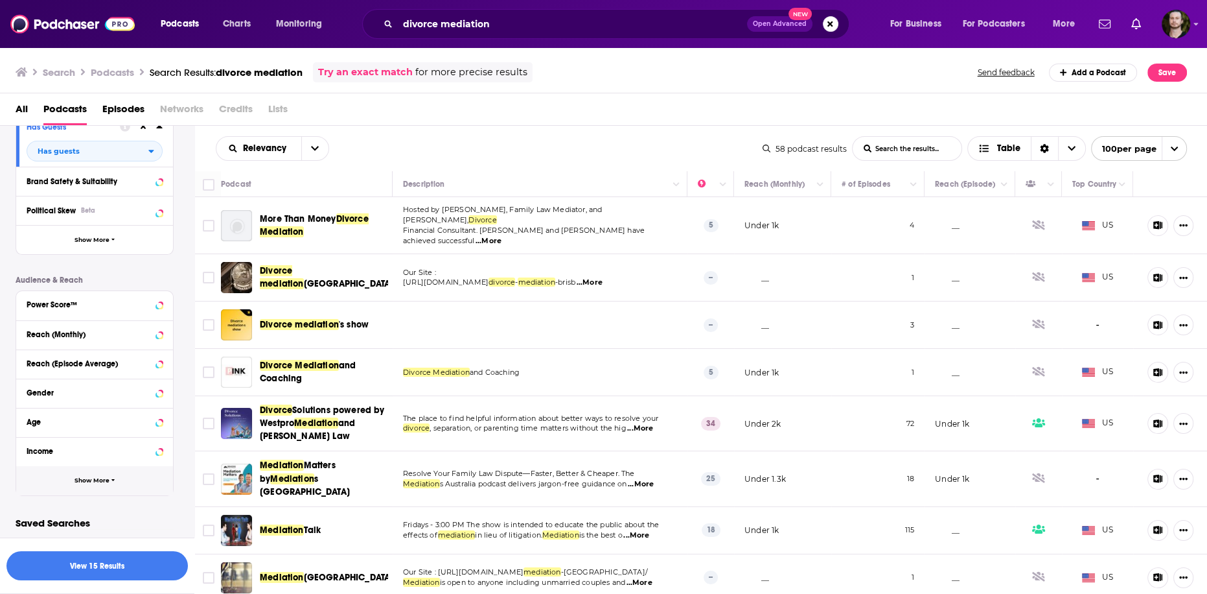
click at [145, 474] on button "Show More" at bounding box center [94, 480] width 157 height 29
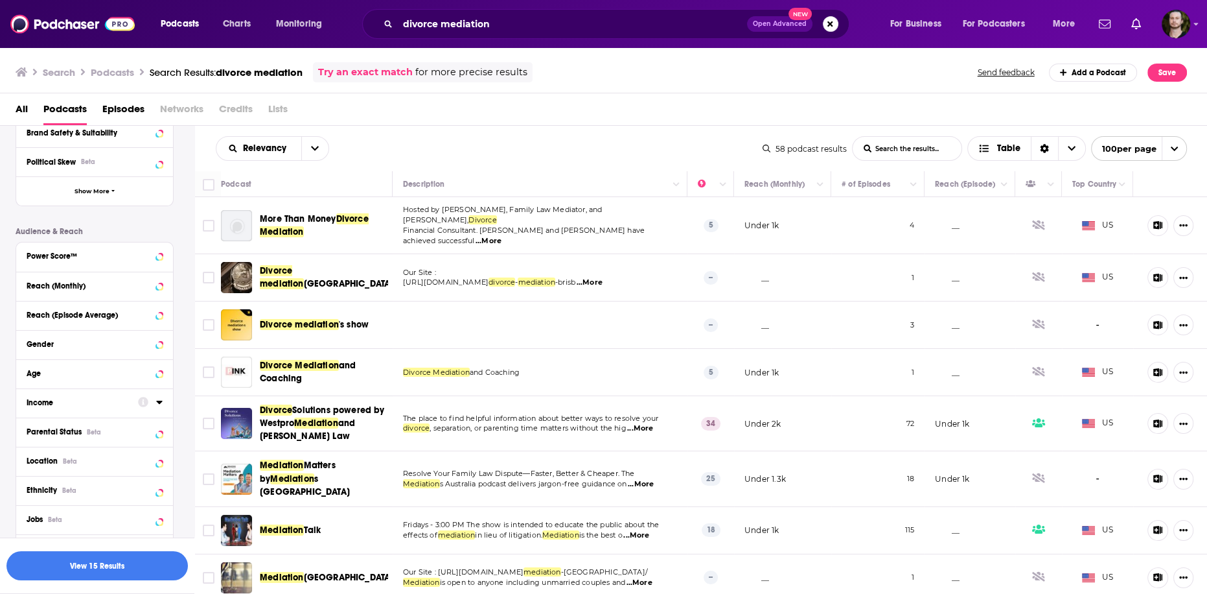
scroll to position [345, 0]
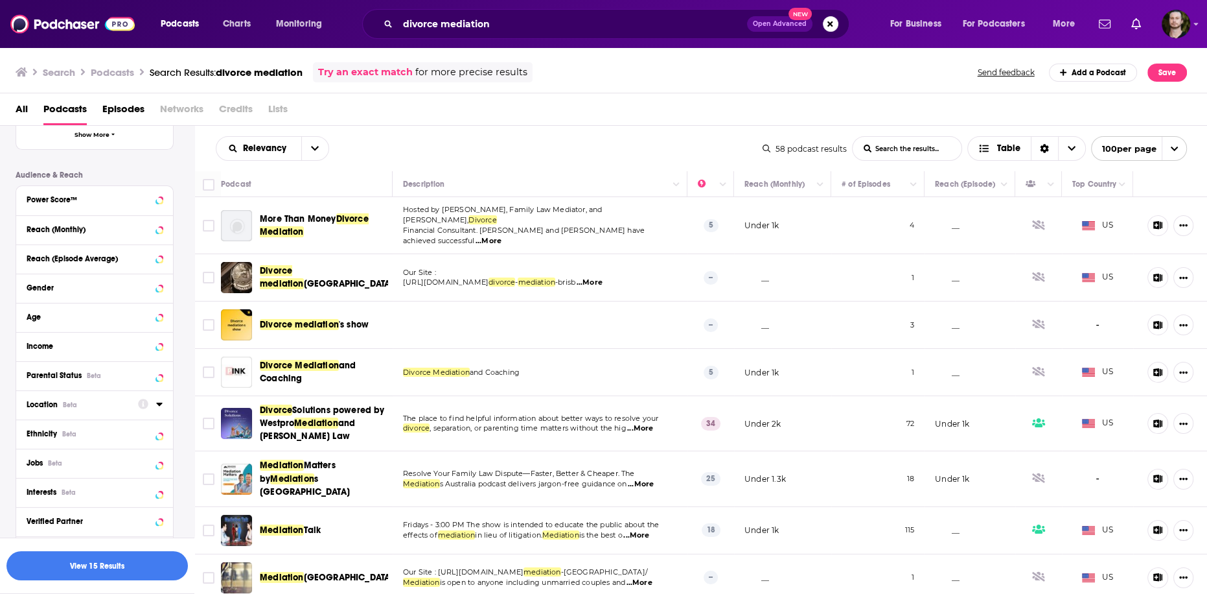
click at [159, 404] on icon at bounding box center [159, 403] width 6 height 3
click at [61, 458] on span "[GEOGRAPHIC_DATA]" at bounding box center [83, 460] width 80 height 9
click at [32, 465] on input "multiSelectOption-unitedstates-0" at bounding box center [32, 465] width 0 height 0
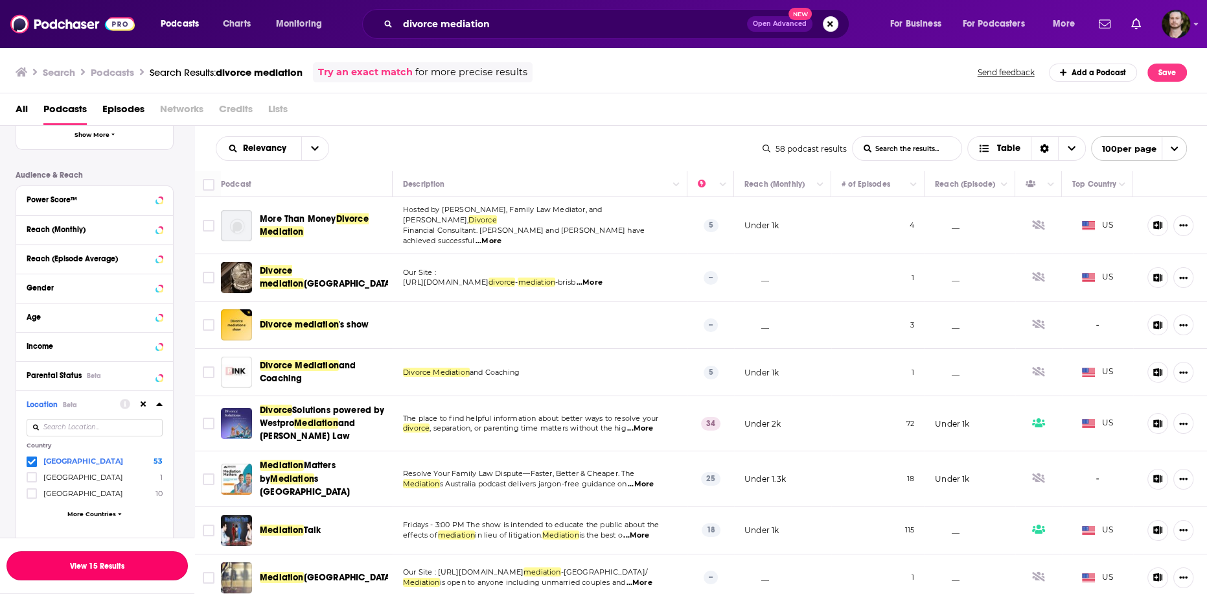
click at [97, 568] on button "View 15 Results" at bounding box center [96, 565] width 181 height 29
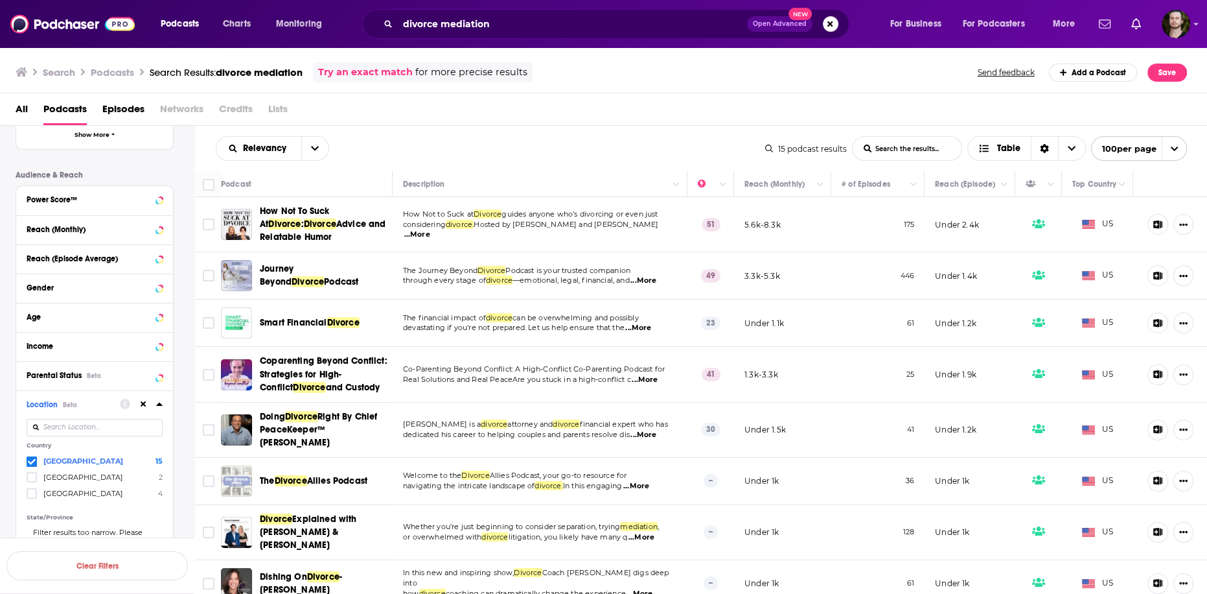
click at [654, 376] on span "...More" at bounding box center [645, 380] width 26 height 10
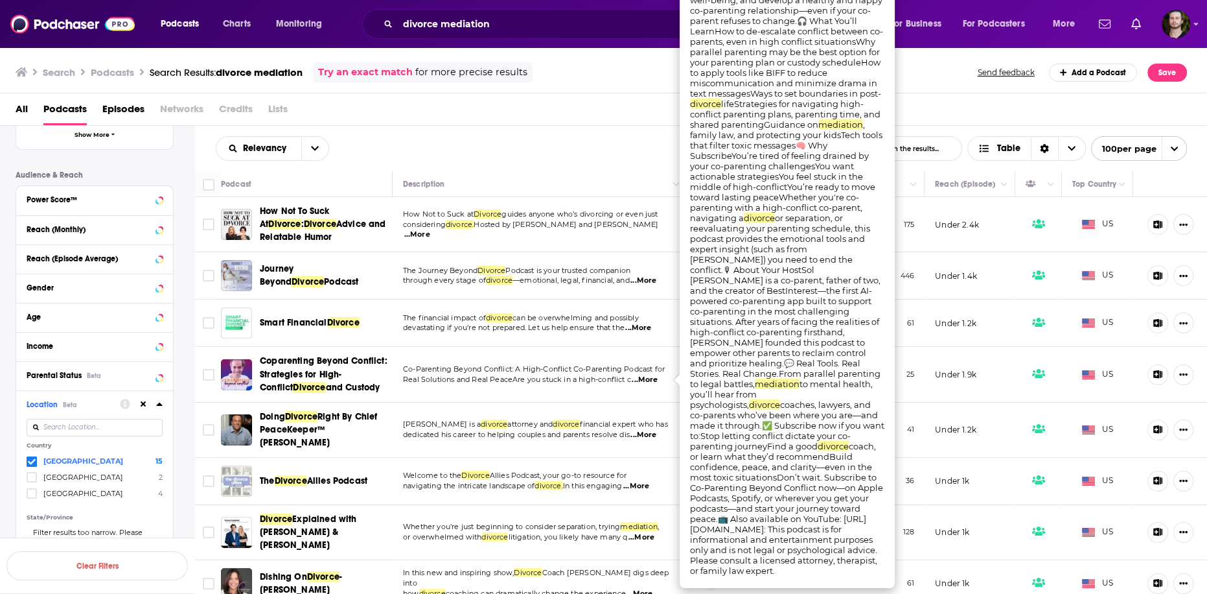
click at [654, 376] on span "...More" at bounding box center [645, 380] width 26 height 10
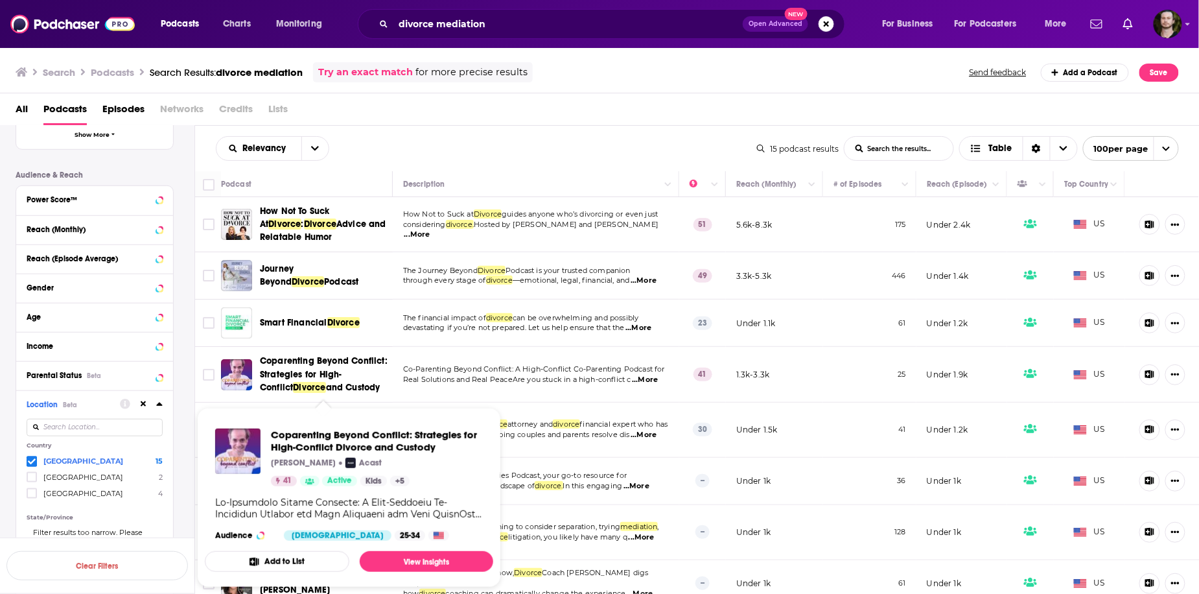
drag, startPoint x: 257, startPoint y: 354, endPoint x: 348, endPoint y: 390, distance: 97.7
click at [348, 390] on td "Coparenting Beyond Conflict: Strategies for High-Conflict Divorce and Custody" at bounding box center [307, 374] width 172 height 55
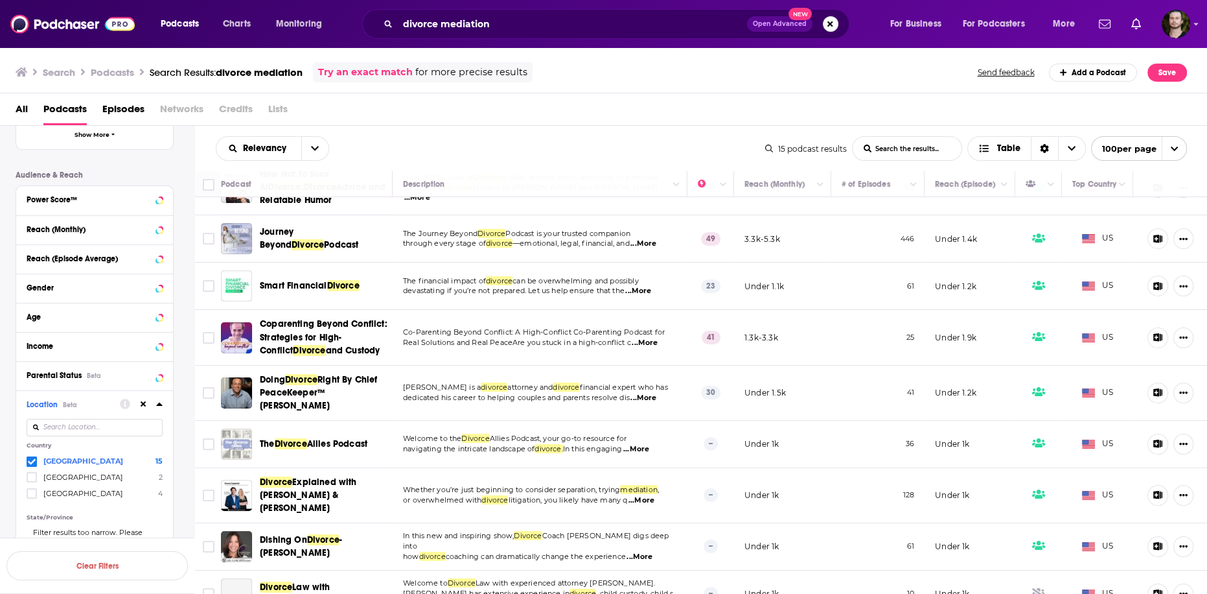
scroll to position [52, 0]
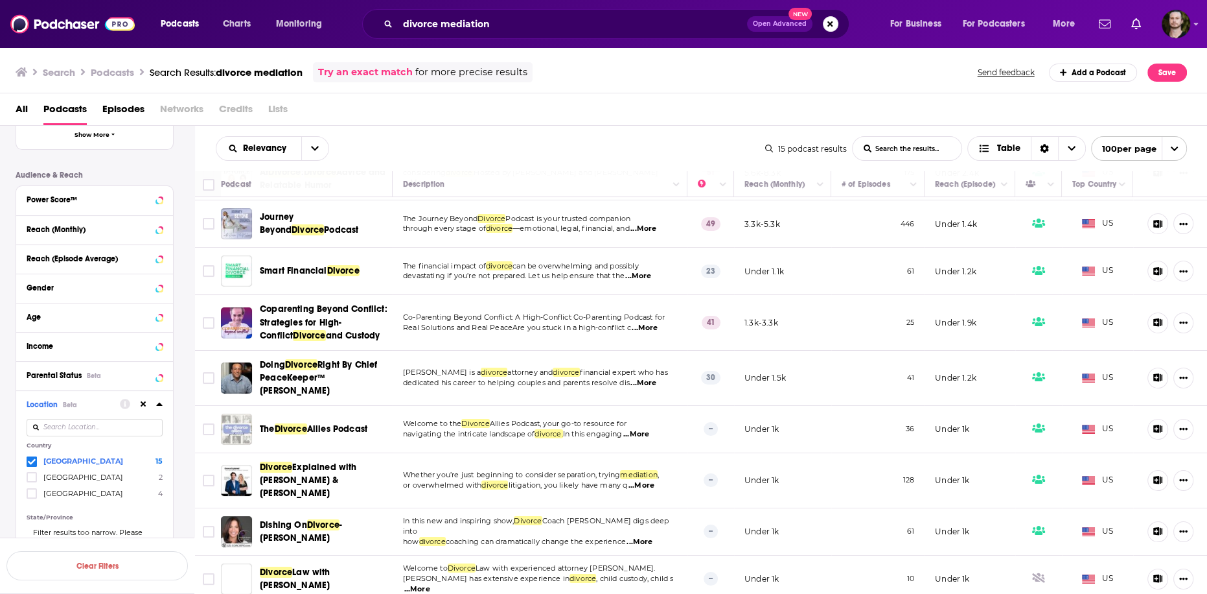
click at [648, 383] on span "...More" at bounding box center [644, 383] width 26 height 10
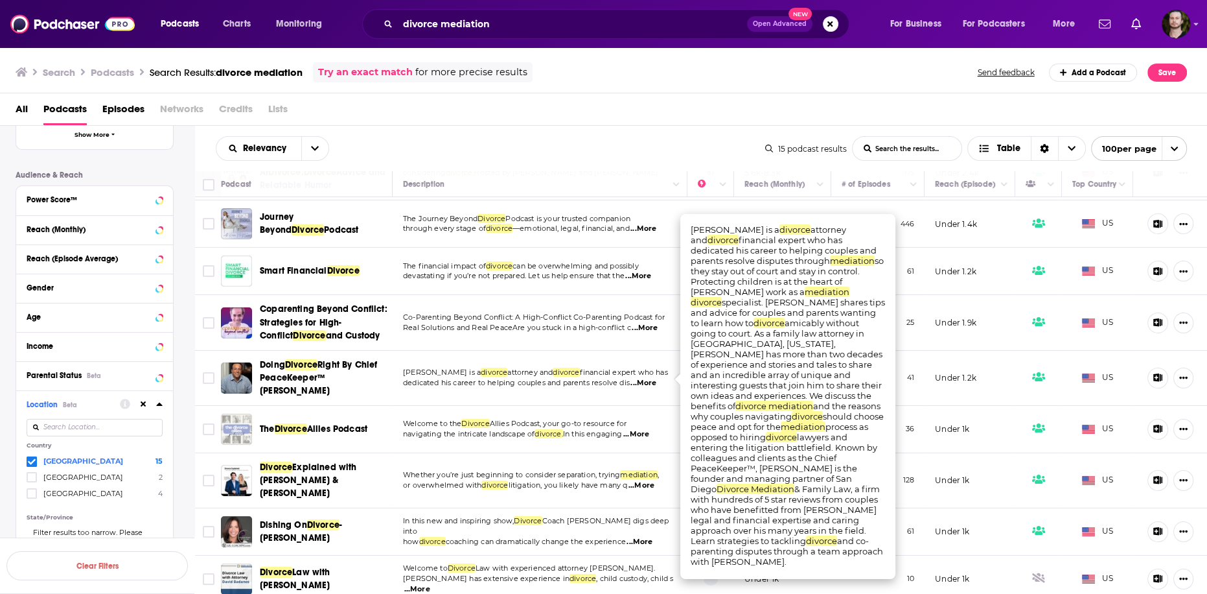
click at [650, 382] on span "...More" at bounding box center [644, 383] width 26 height 10
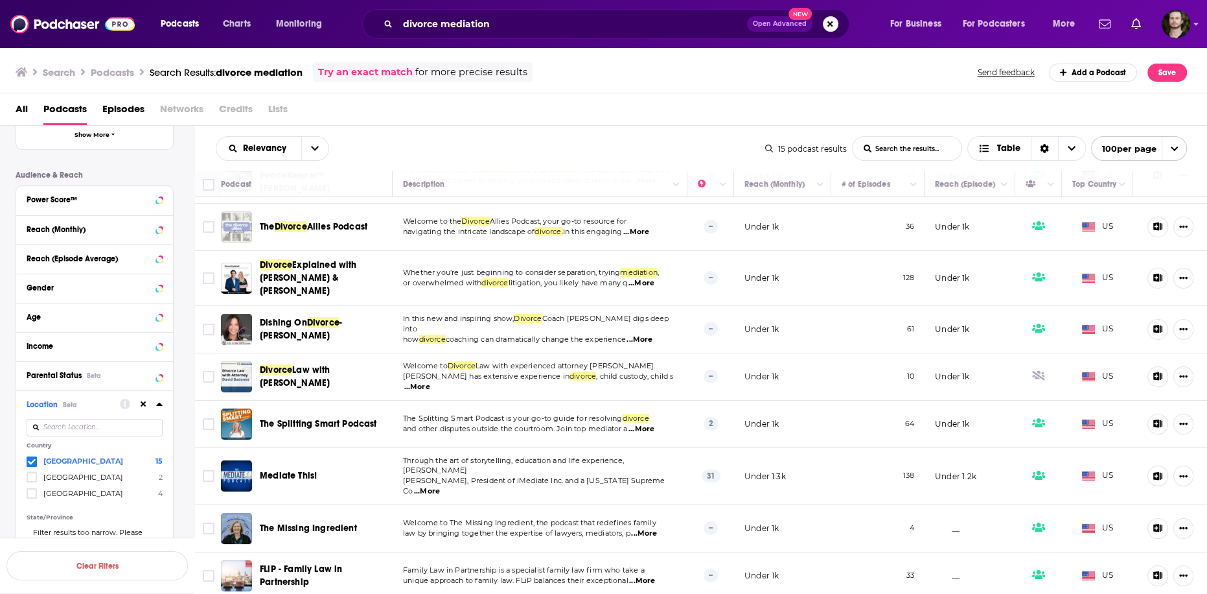
scroll to position [311, 0]
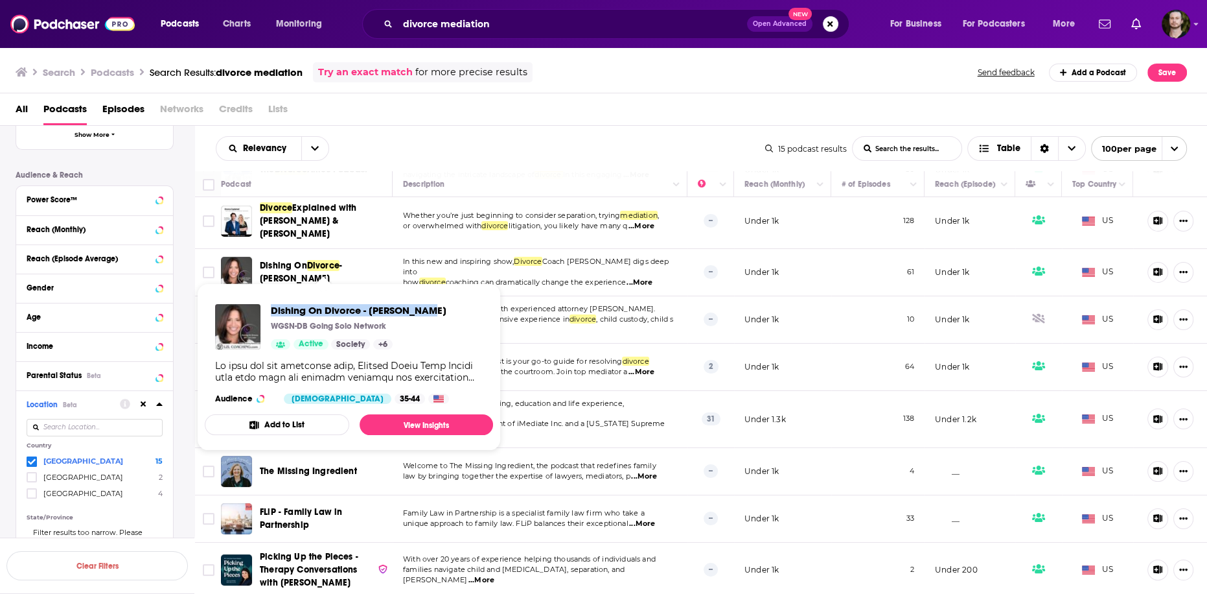
drag, startPoint x: 266, startPoint y: 308, endPoint x: 428, endPoint y: 317, distance: 162.9
click at [428, 317] on div "Dishing On Divorce - [PERSON_NAME] WGSN-DB Going Solo Network Active Society + …" at bounding box center [349, 354] width 288 height 121
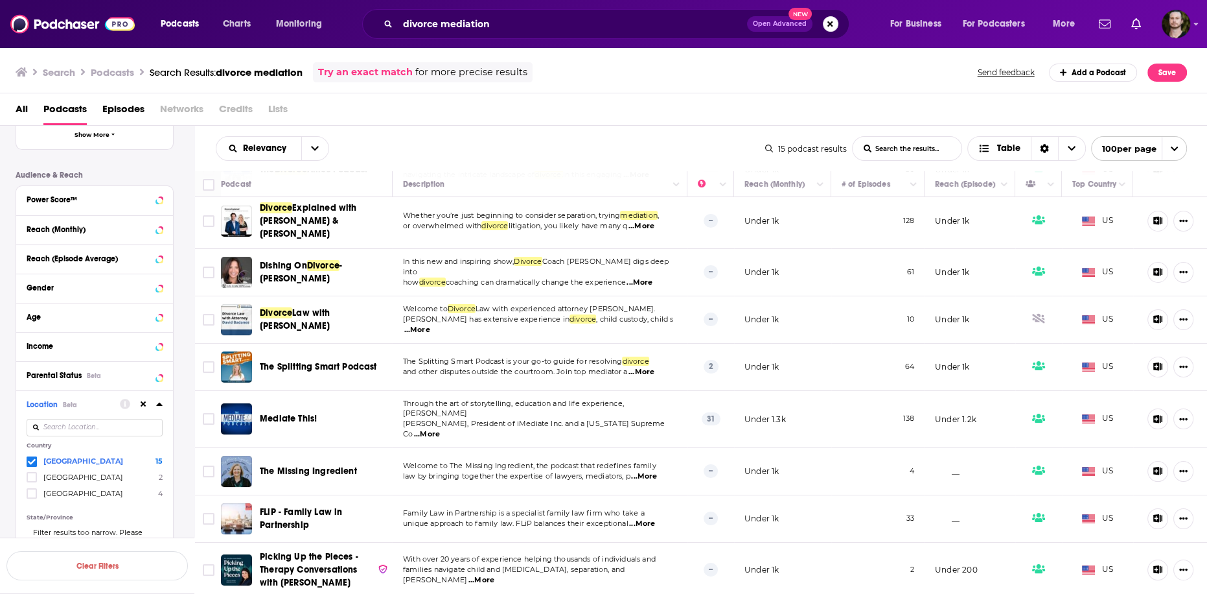
click at [653, 367] on span "...More" at bounding box center [642, 372] width 26 height 10
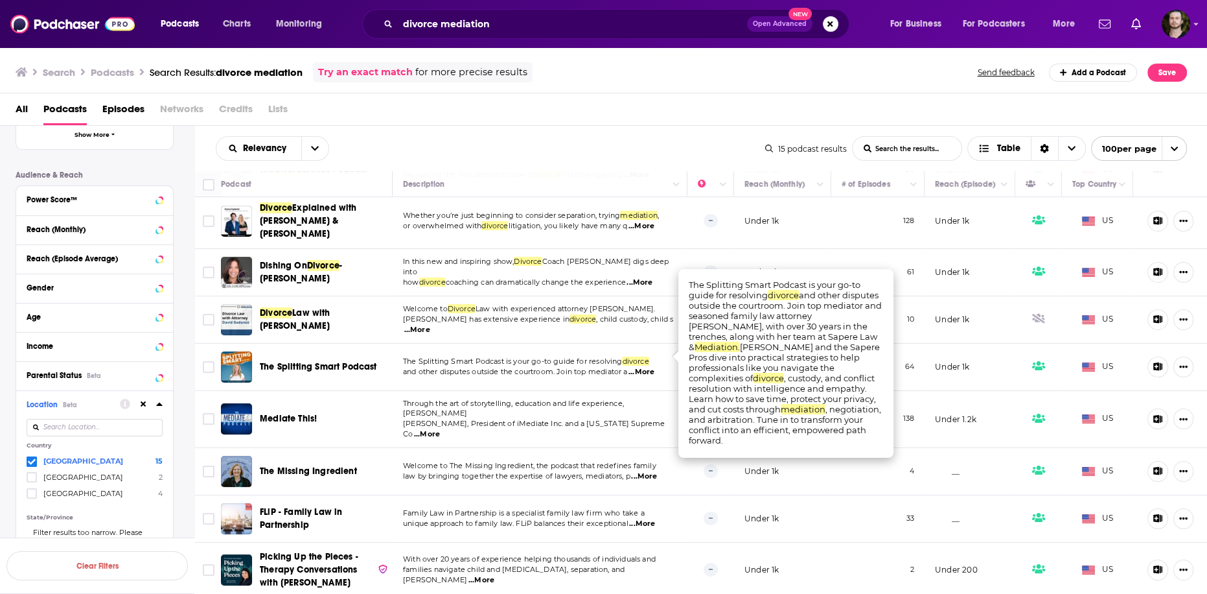
click at [651, 367] on span "...More" at bounding box center [642, 372] width 26 height 10
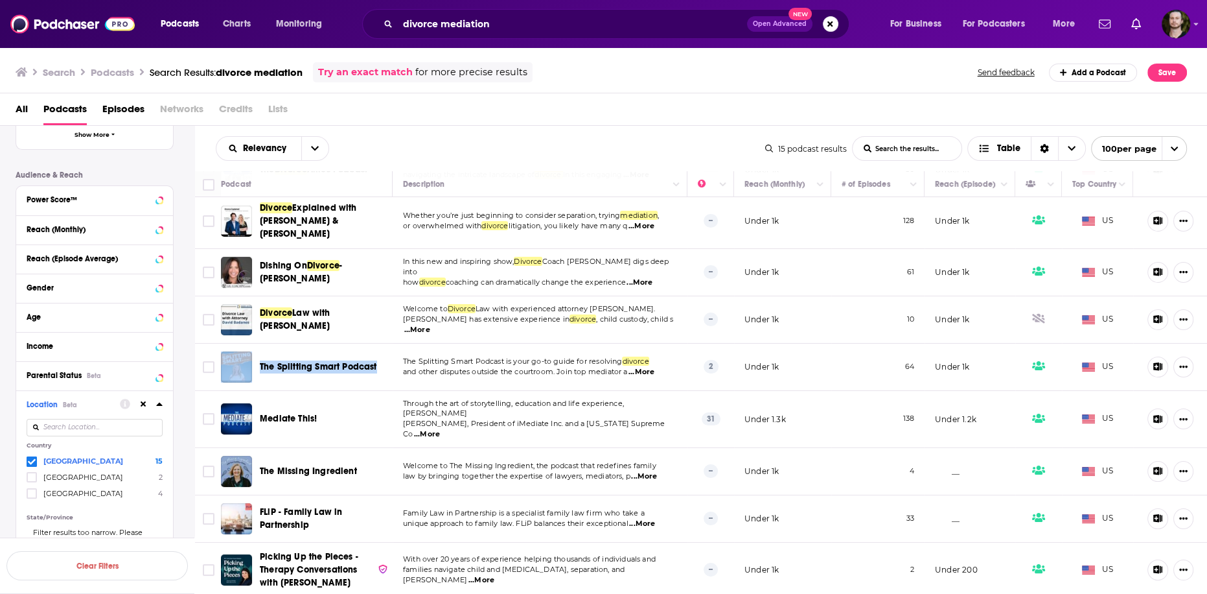
drag, startPoint x: 255, startPoint y: 345, endPoint x: 385, endPoint y: 353, distance: 129.8
click at [385, 353] on div "The Splitting Smart Podcast" at bounding box center [308, 366] width 174 height 31
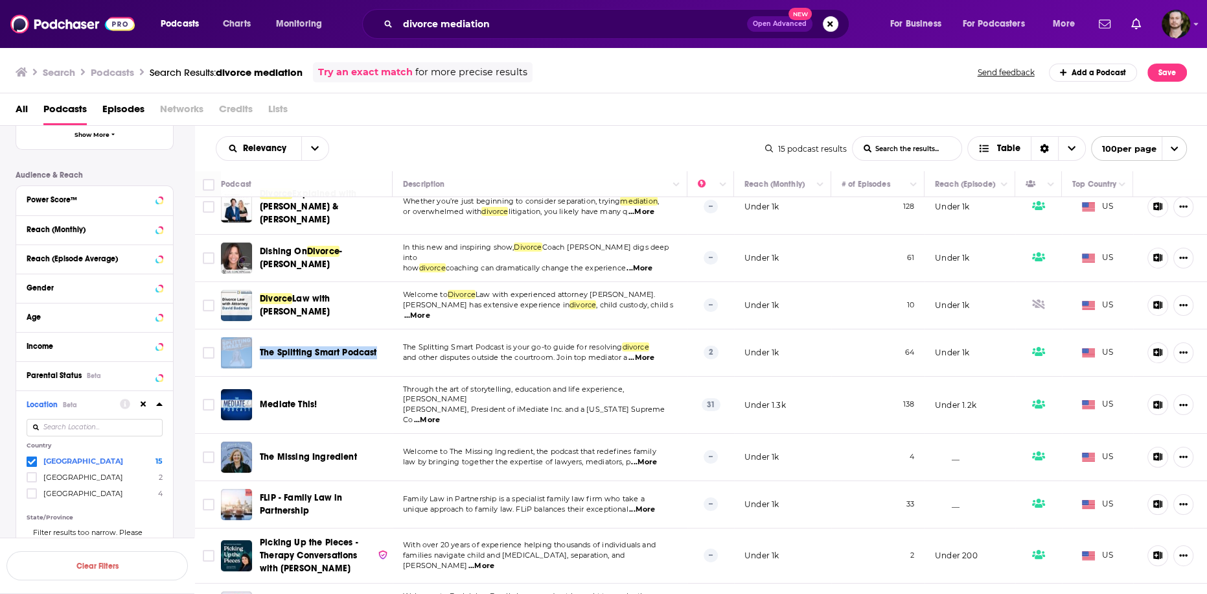
scroll to position [333, 0]
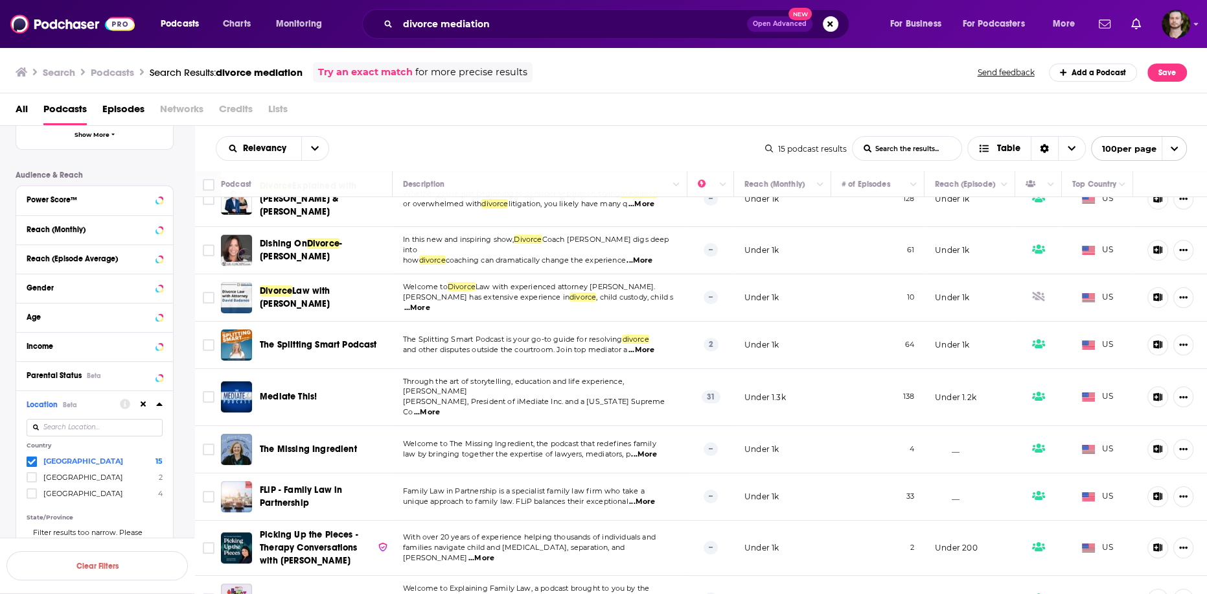
click at [440, 407] on span "...More" at bounding box center [427, 412] width 26 height 10
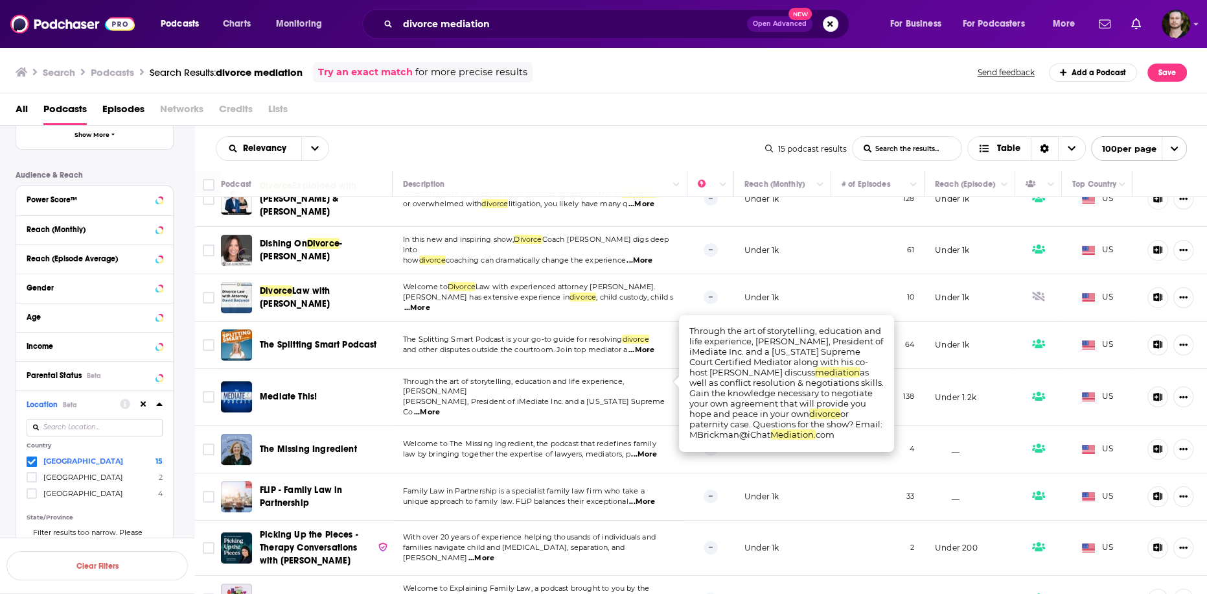
click at [440, 407] on span "...More" at bounding box center [427, 412] width 26 height 10
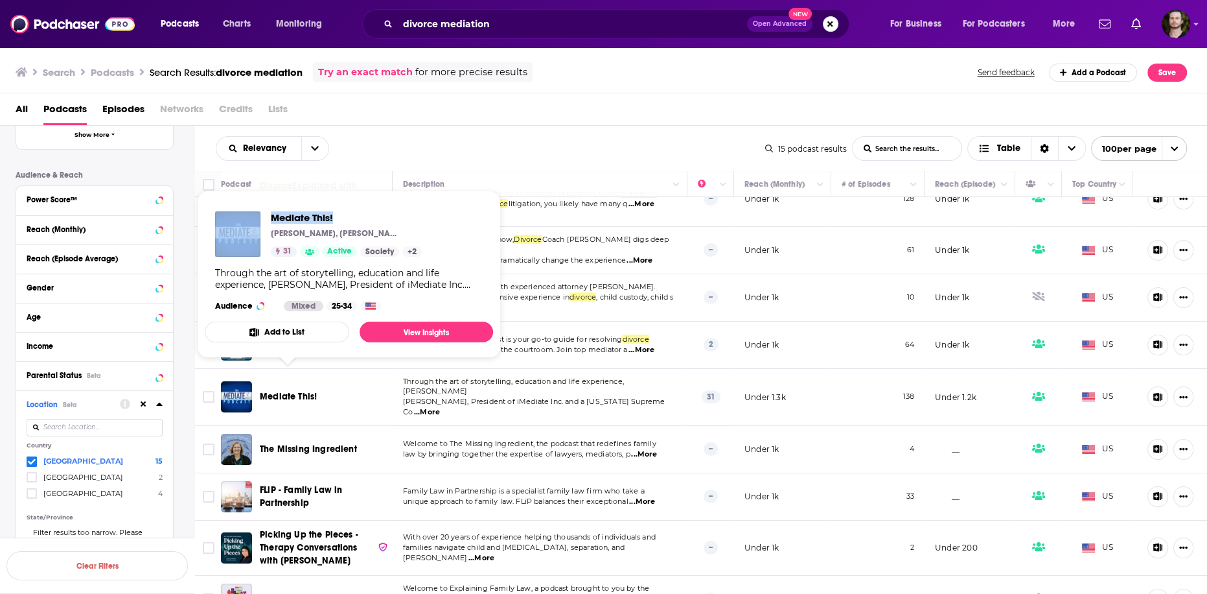
drag, startPoint x: 266, startPoint y: 213, endPoint x: 349, endPoint y: 215, distance: 83.0
click at [349, 215] on div "Mediate This! [PERSON_NAME], [PERSON_NAME] 31 Active Society + 2" at bounding box center [318, 233] width 207 height 45
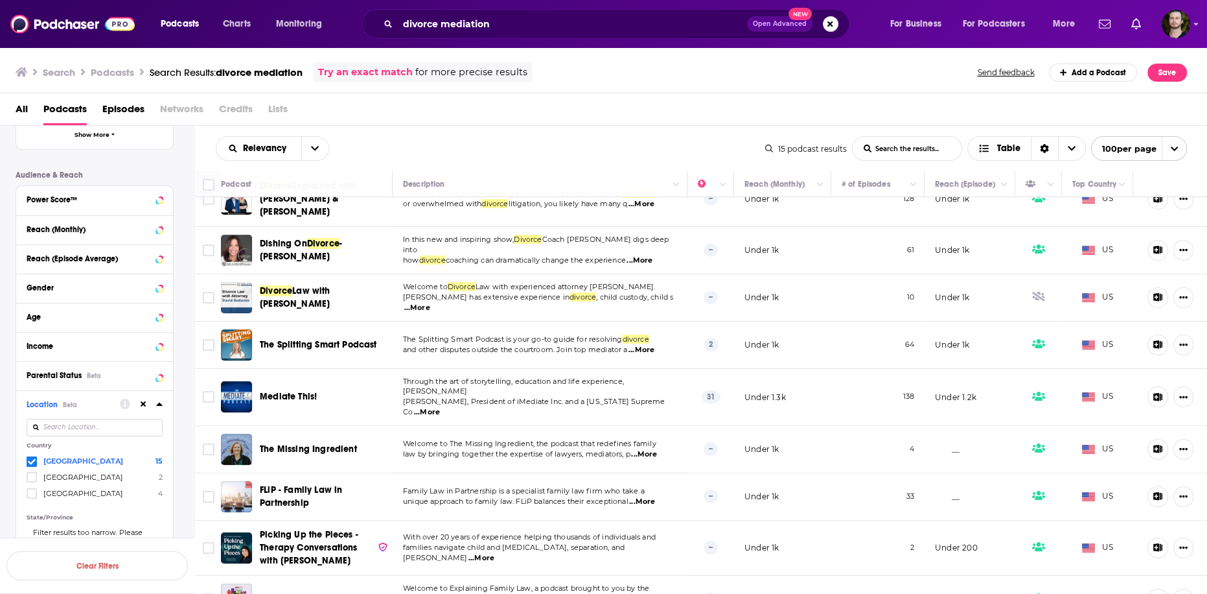
click at [641, 449] on span "...More" at bounding box center [644, 454] width 26 height 10
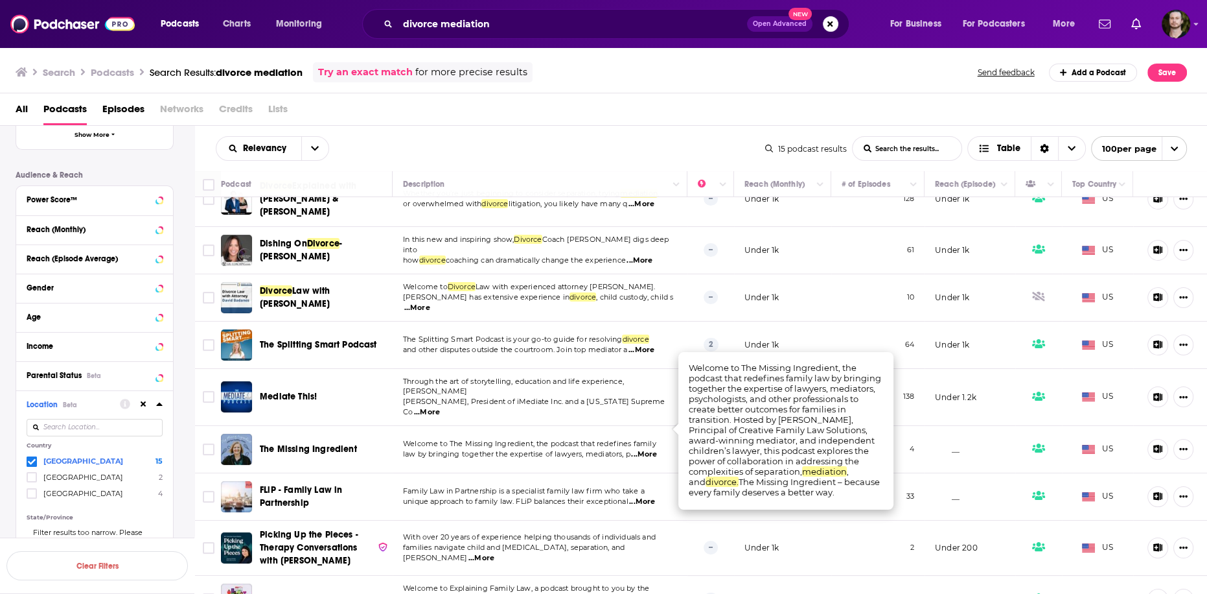
click at [641, 449] on span "...More" at bounding box center [644, 454] width 26 height 10
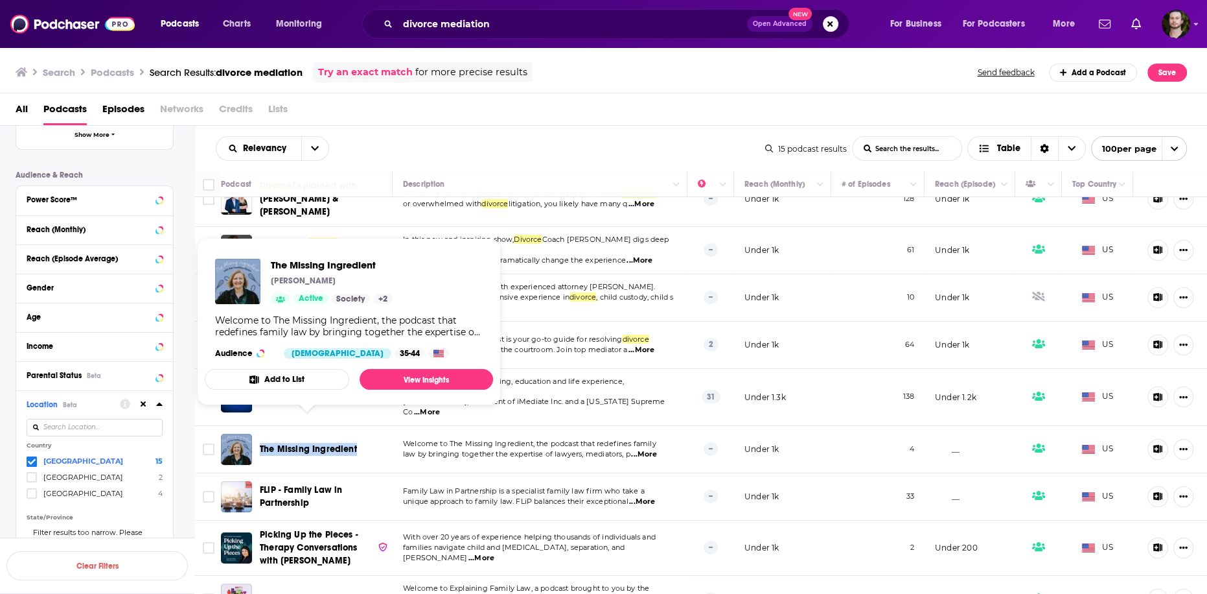
drag, startPoint x: 255, startPoint y: 422, endPoint x: 360, endPoint y: 418, distance: 104.4
click at [360, 434] on div "The Missing Ingredient" at bounding box center [308, 449] width 174 height 31
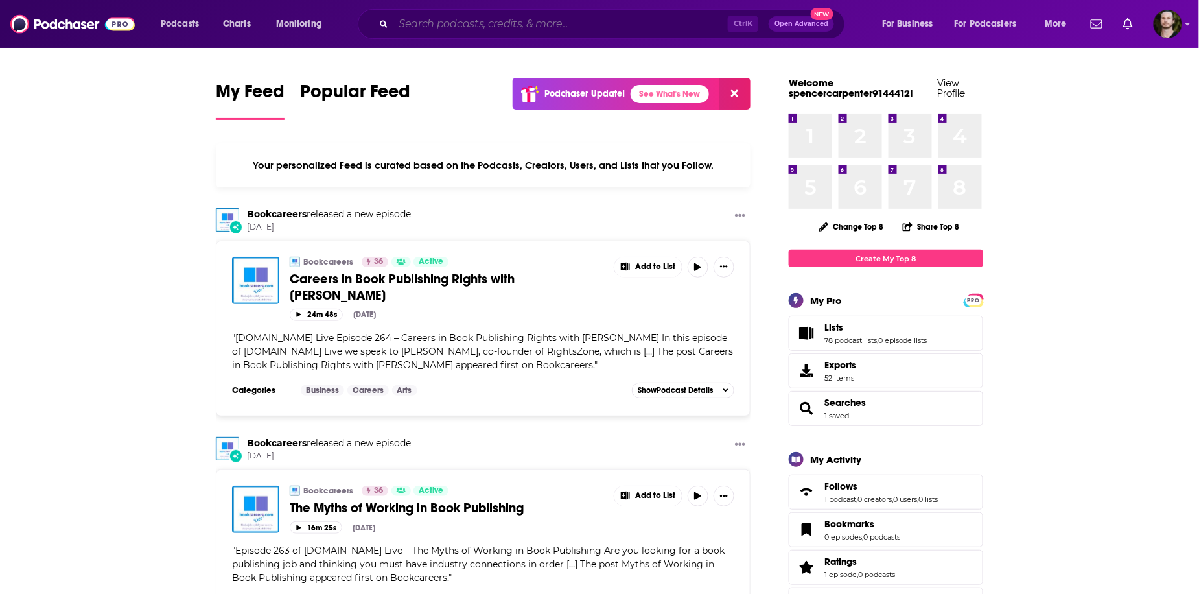
click at [601, 27] on input "Search podcasts, credits, & more..." at bounding box center [560, 24] width 334 height 21
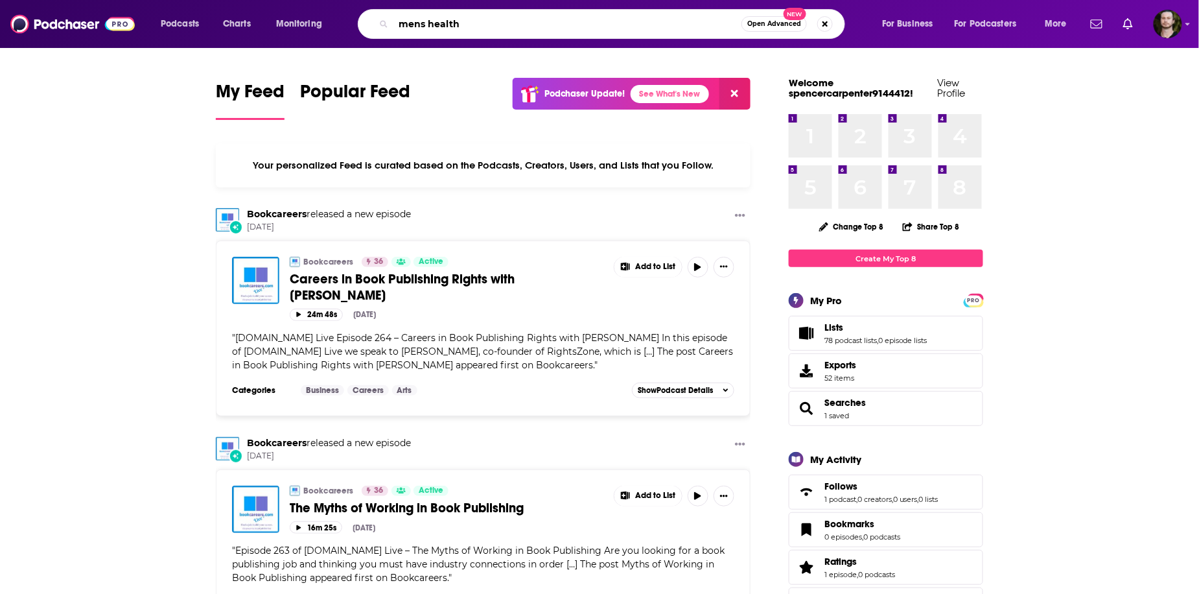
type input "mens health"
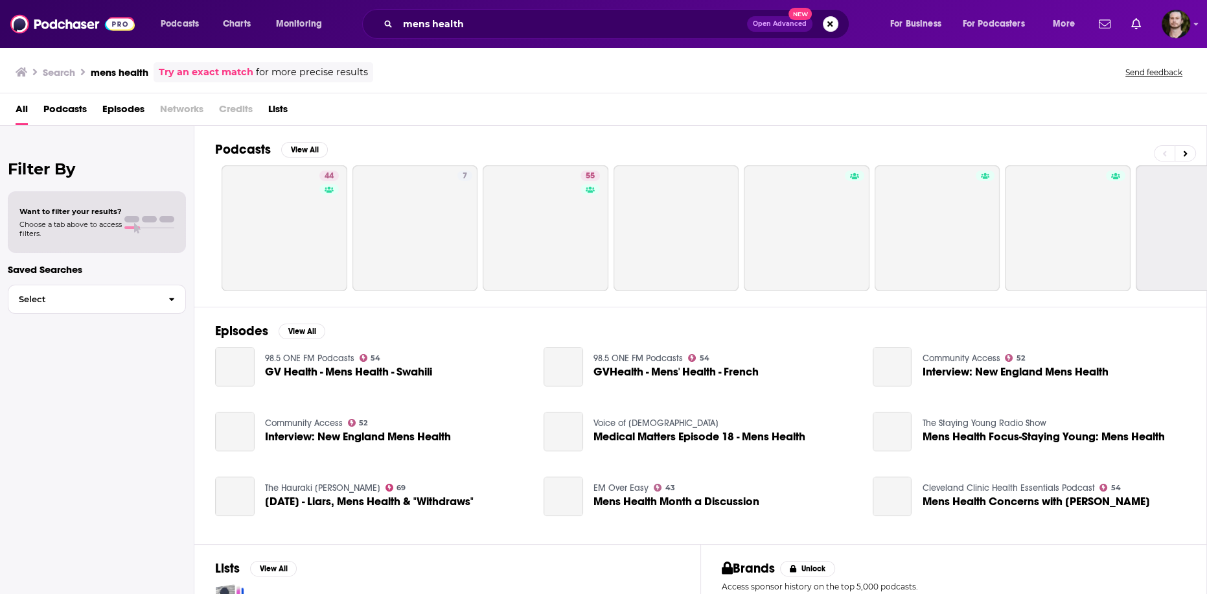
click at [75, 110] on span "Podcasts" at bounding box center [64, 111] width 43 height 27
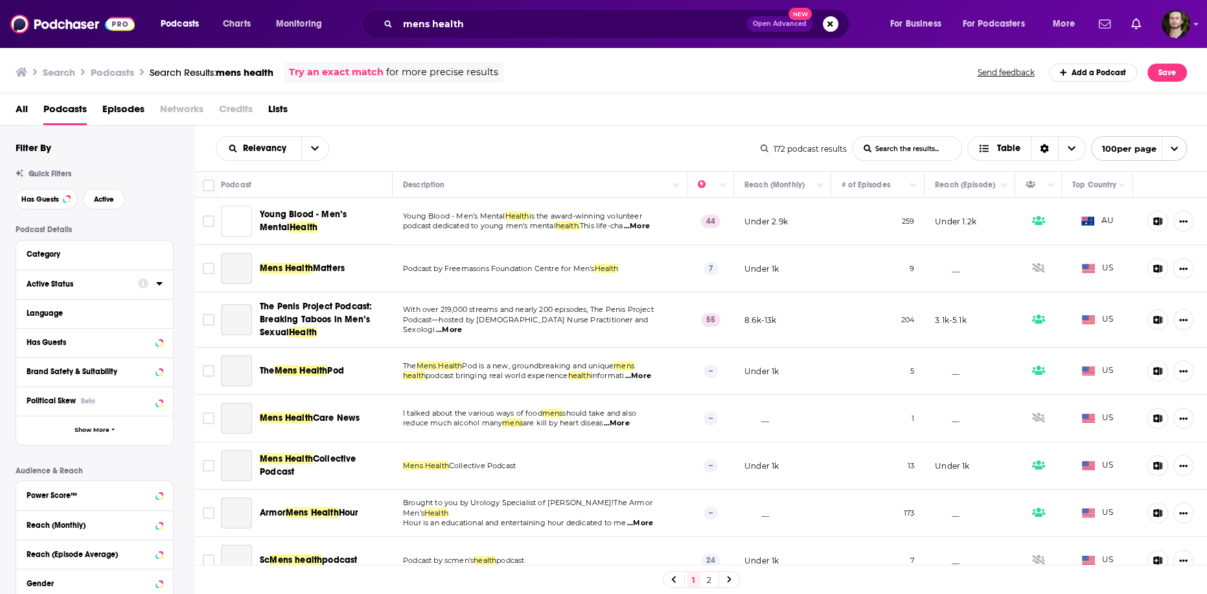
click at [159, 285] on icon at bounding box center [159, 283] width 6 height 3
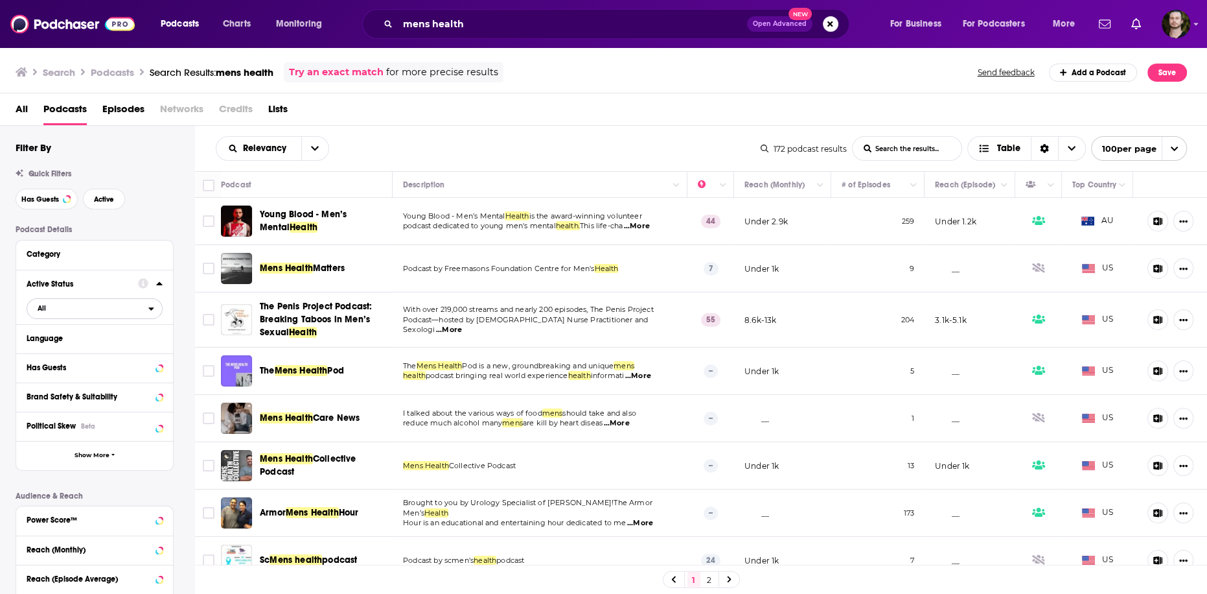
click at [129, 311] on span "All" at bounding box center [87, 307] width 121 height 17
click at [111, 353] on span "24" at bounding box center [131, 350] width 59 height 7
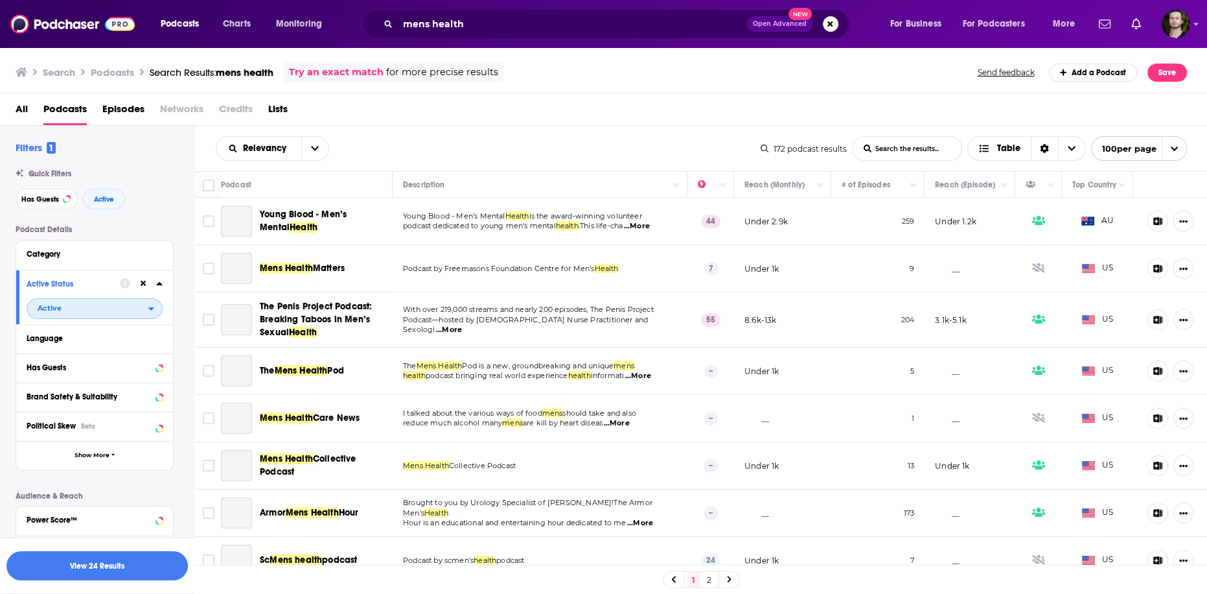
scroll to position [52, 0]
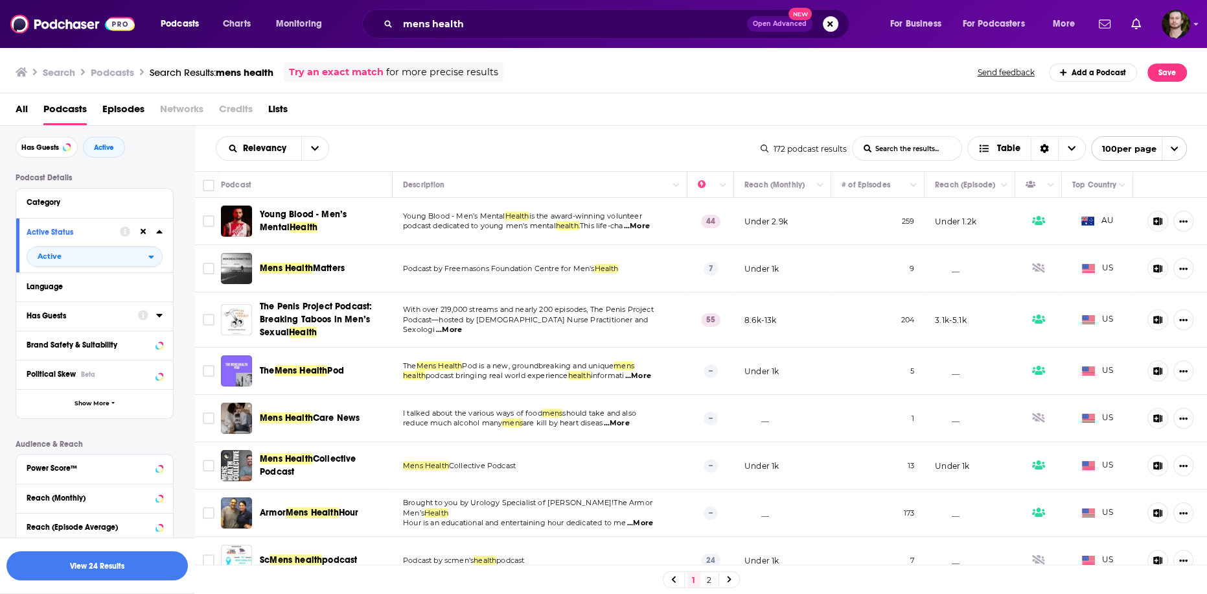
click at [160, 319] on icon at bounding box center [159, 315] width 6 height 10
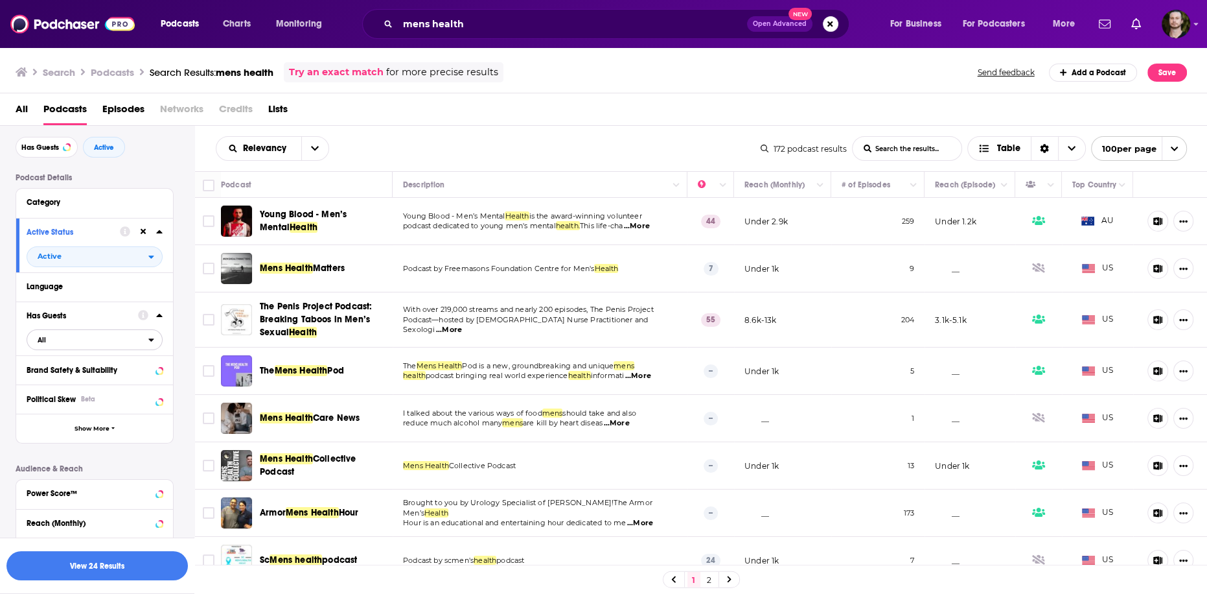
click at [144, 343] on span "All" at bounding box center [87, 339] width 121 height 17
click at [106, 382] on span "Has guests" at bounding box center [72, 381] width 78 height 7
click at [189, 391] on div "Podcast Details Category Active Status Active Language Has Guests Has guests Br…" at bounding box center [105, 428] width 179 height 511
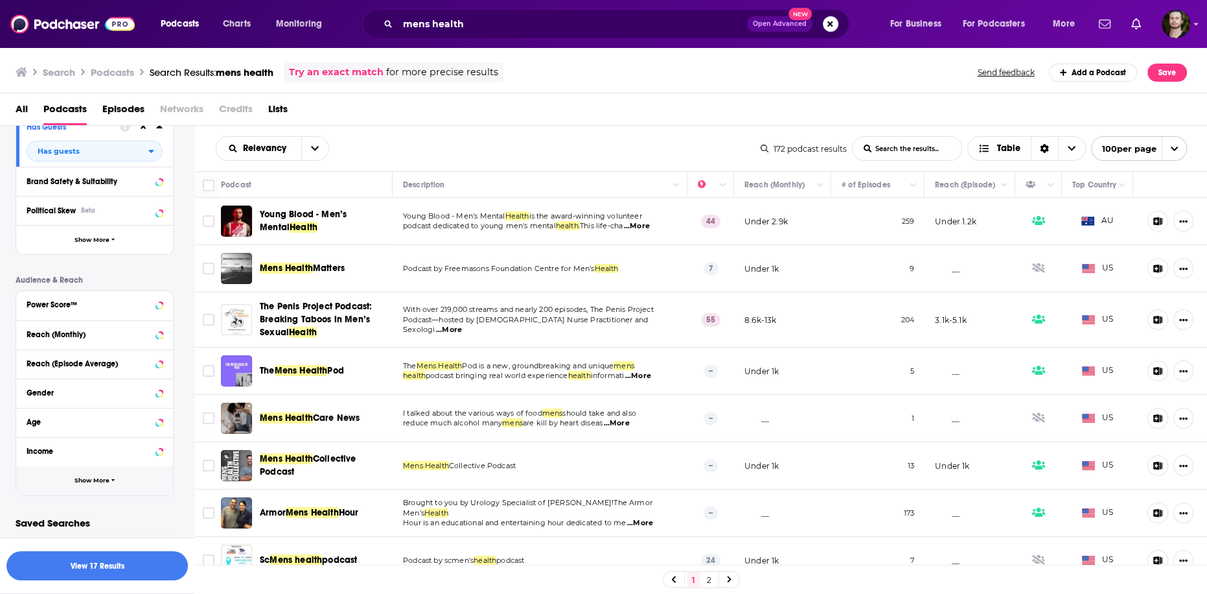
click at [97, 481] on span "Show More" at bounding box center [92, 480] width 35 height 7
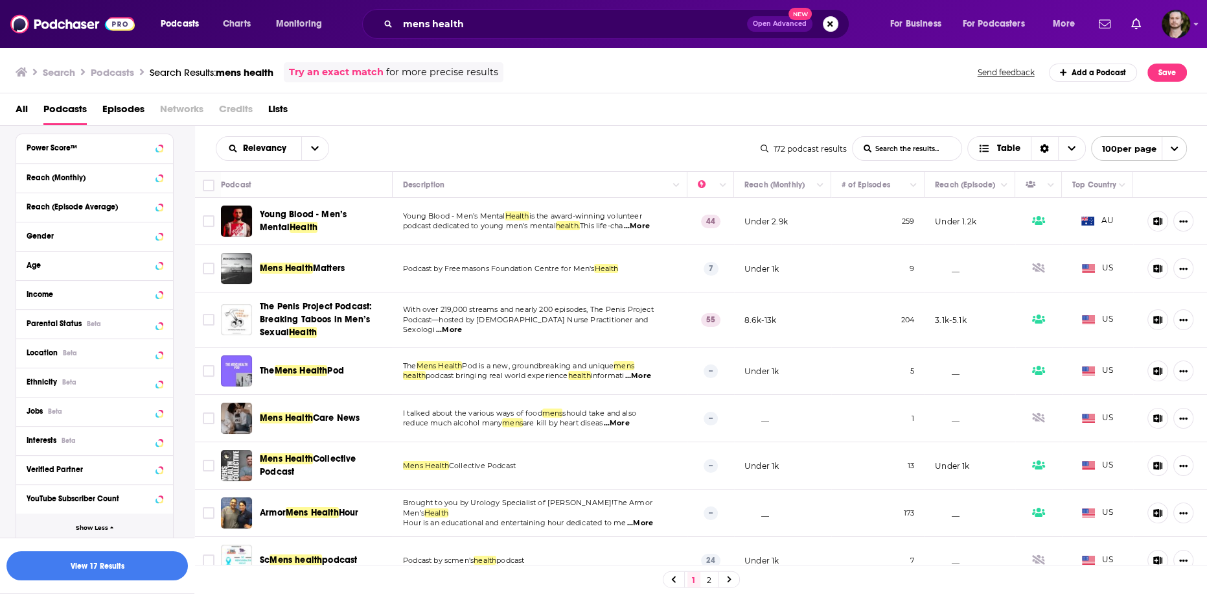
scroll to position [446, 0]
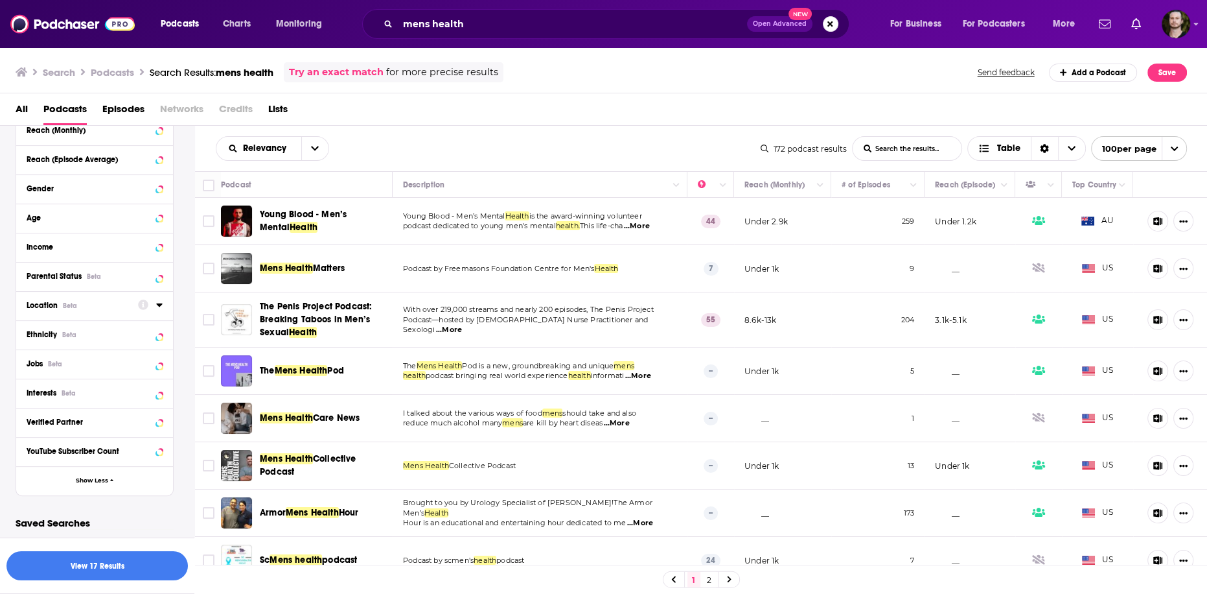
click at [160, 305] on icon at bounding box center [159, 304] width 6 height 3
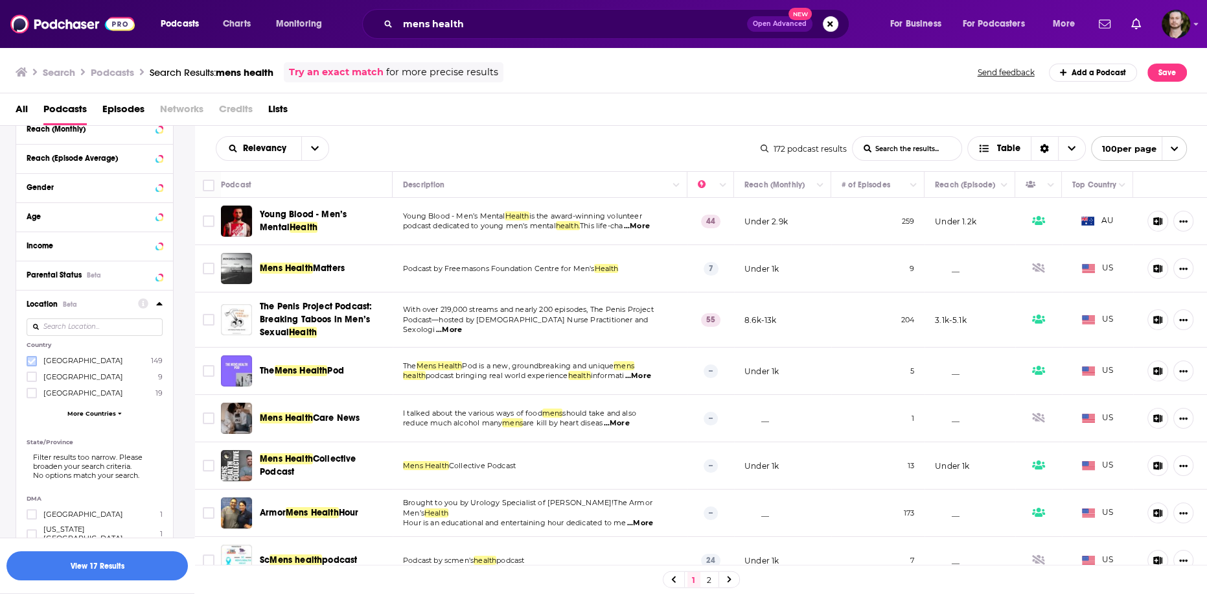
click at [33, 360] on icon at bounding box center [32, 361] width 8 height 6
click at [106, 564] on button "View 17 Results" at bounding box center [96, 565] width 181 height 29
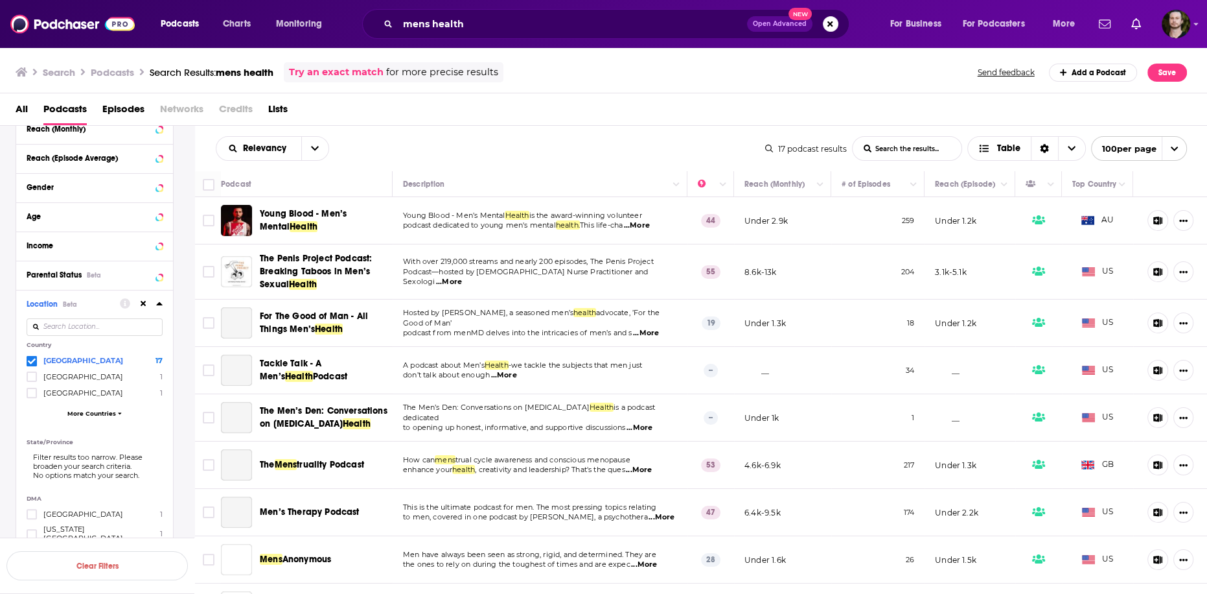
click at [601, 154] on div "Relevancy List Search Input Search the results... Table" at bounding box center [491, 148] width 550 height 25
click at [650, 224] on span "...More" at bounding box center [637, 225] width 26 height 10
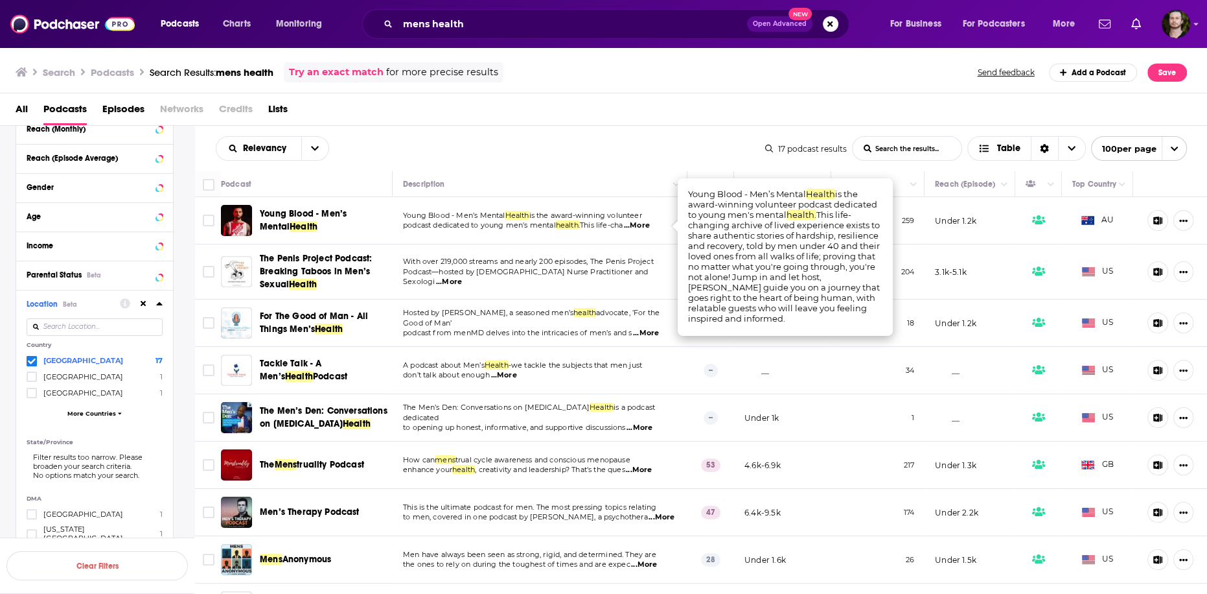
click at [650, 224] on span "...More" at bounding box center [637, 225] width 26 height 10
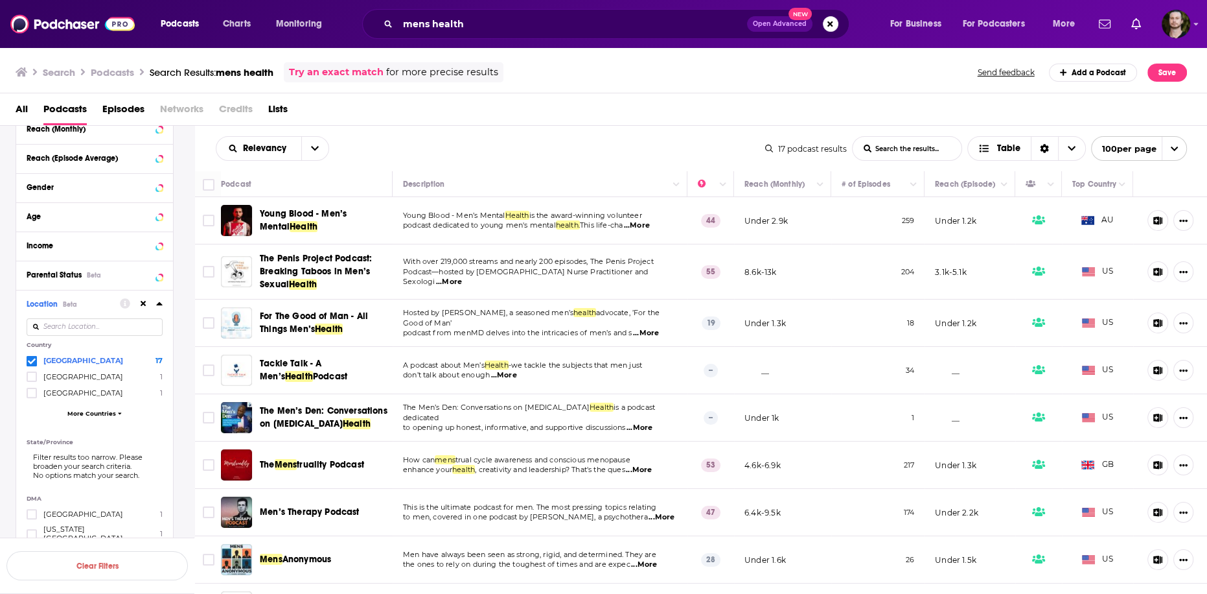
click at [649, 224] on span "...More" at bounding box center [637, 225] width 26 height 10
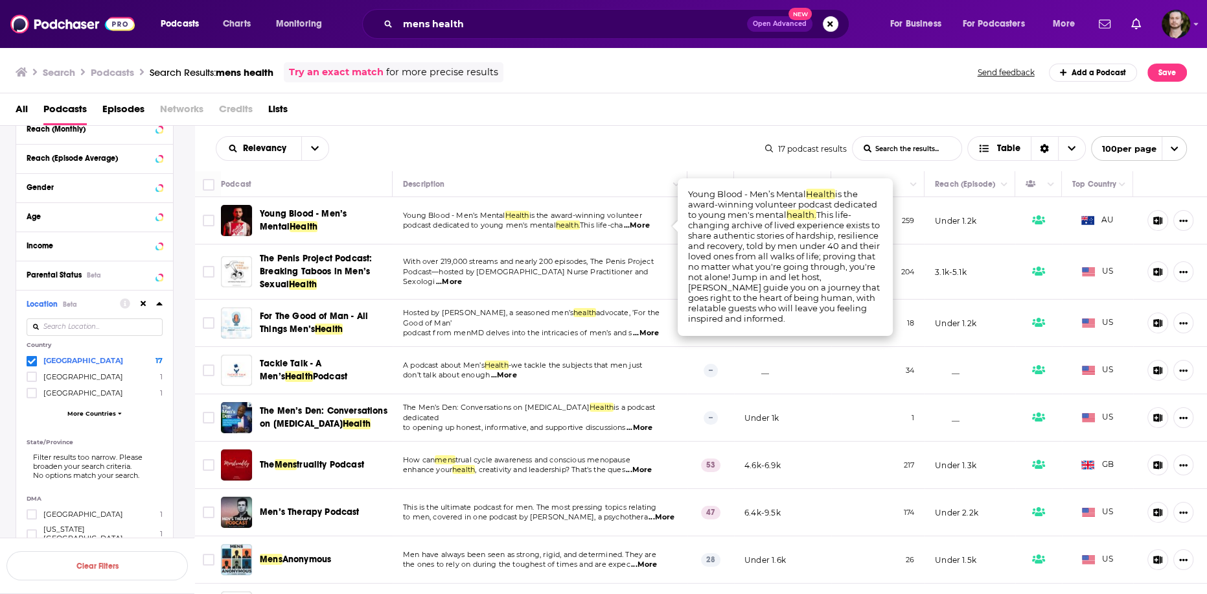
click at [650, 224] on span "...More" at bounding box center [637, 225] width 26 height 10
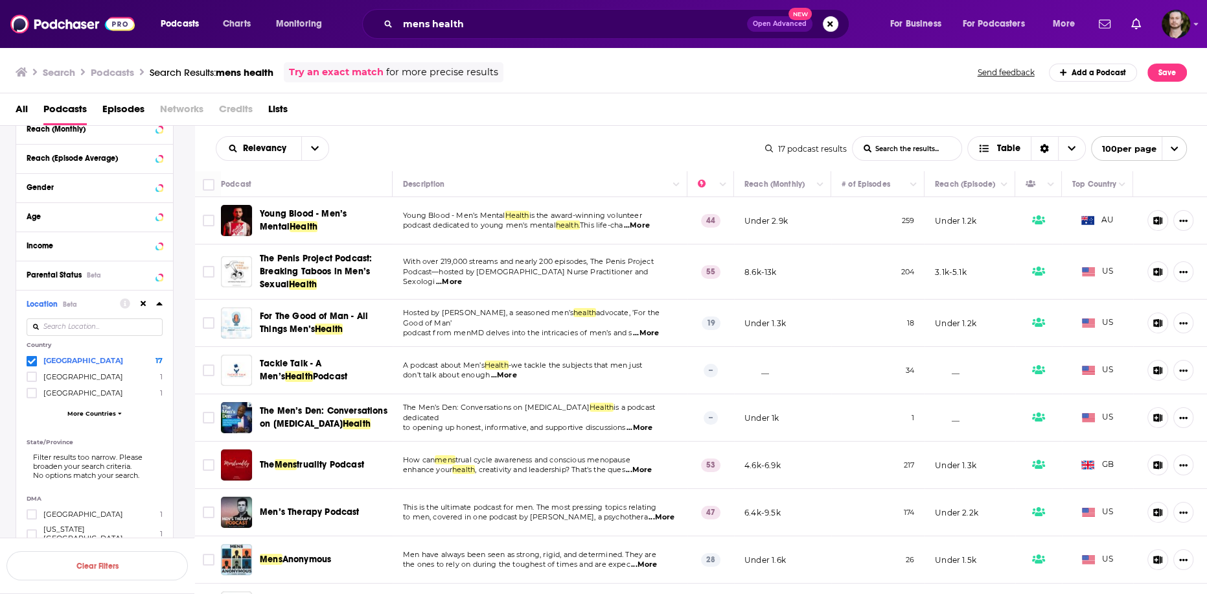
click at [650, 228] on span "...More" at bounding box center [637, 225] width 26 height 10
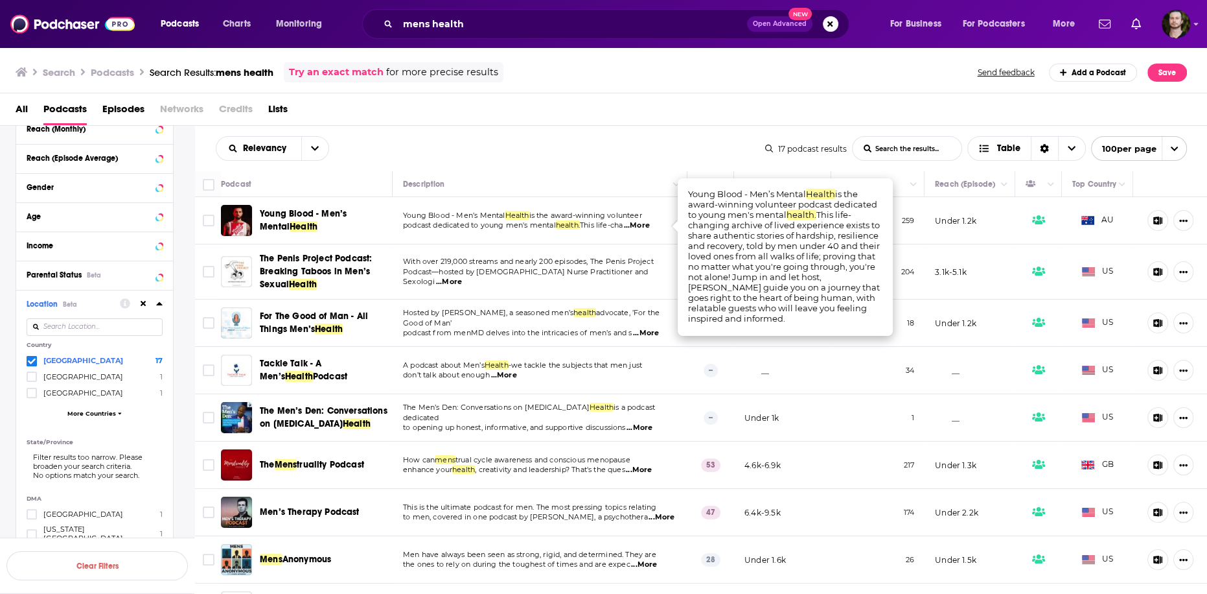
click at [650, 228] on span "...More" at bounding box center [637, 225] width 26 height 10
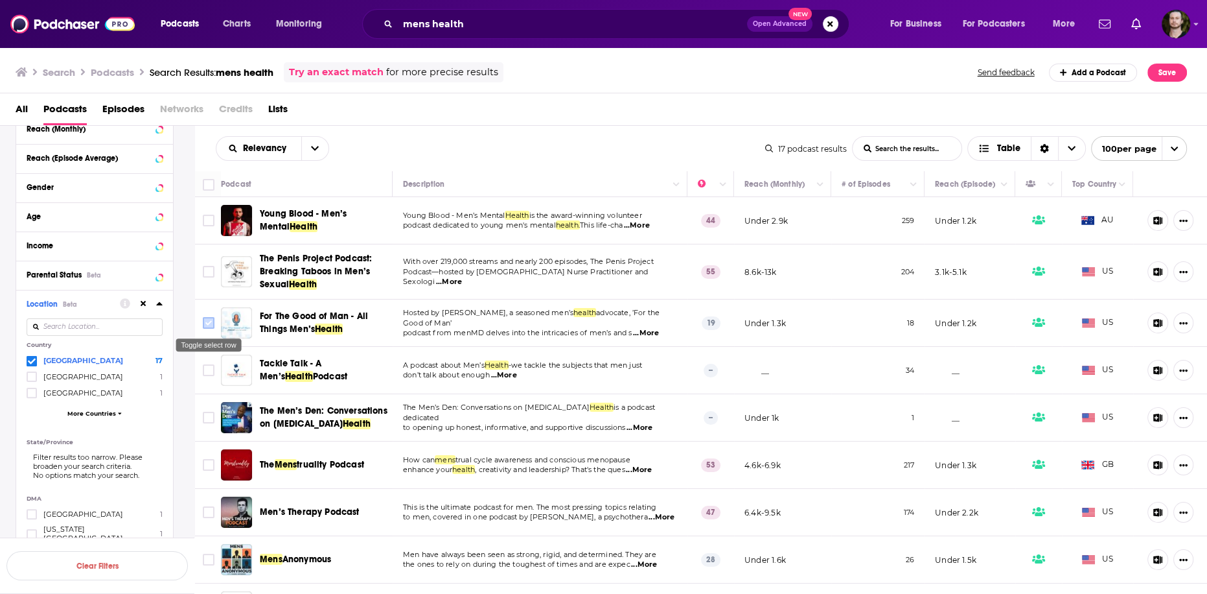
click at [209, 326] on input "Toggle select row" at bounding box center [209, 323] width 12 height 12
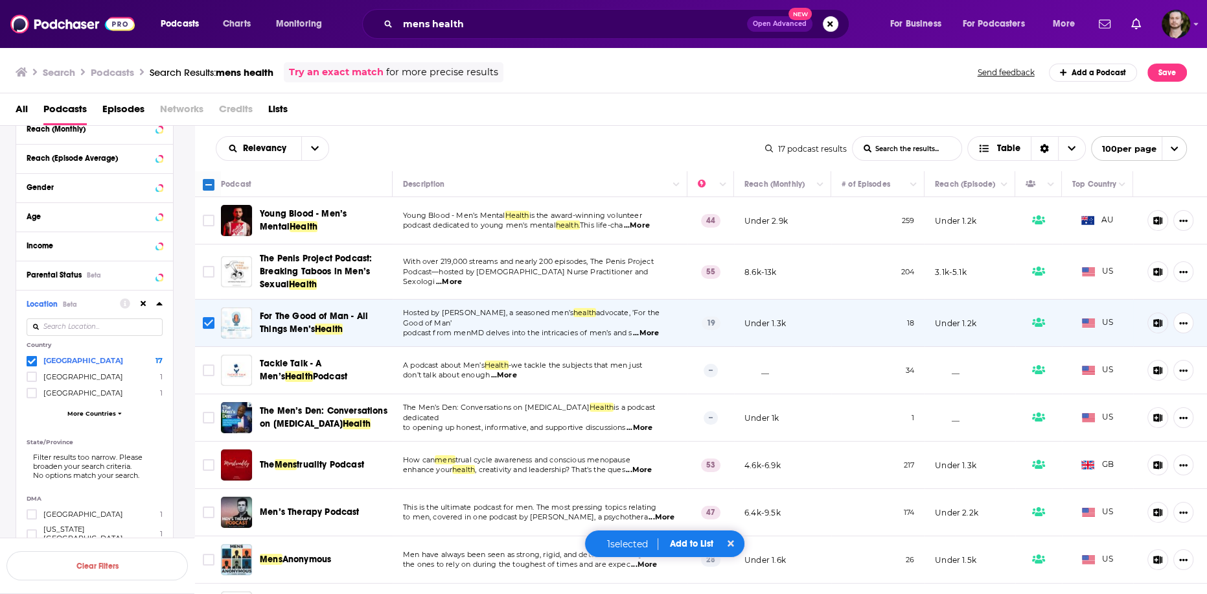
click at [207, 327] on input "Toggle select row" at bounding box center [209, 323] width 12 height 12
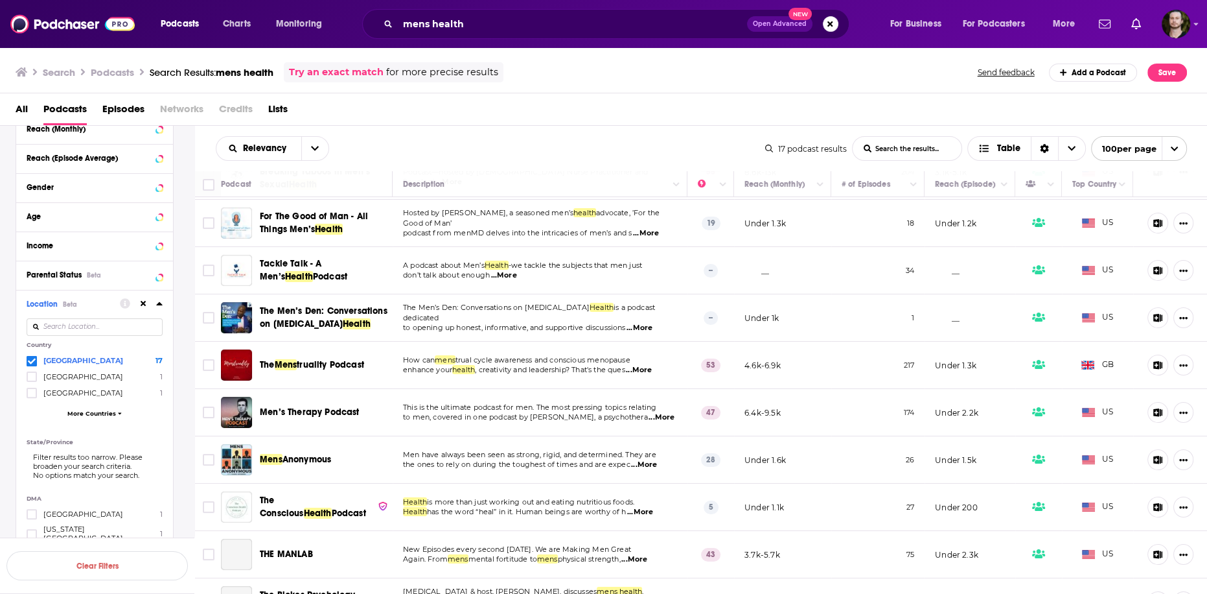
scroll to position [104, 0]
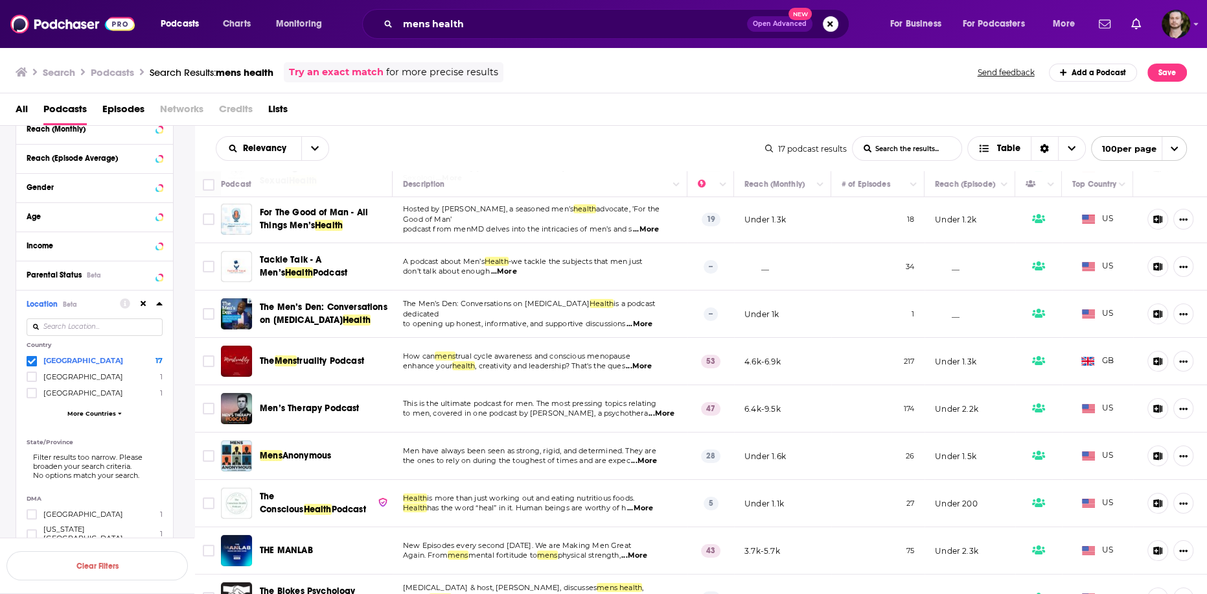
click at [415, 152] on div "Relevancy List Search Input Search the results... Table" at bounding box center [491, 148] width 550 height 25
